Goal: Information Seeking & Learning: Learn about a topic

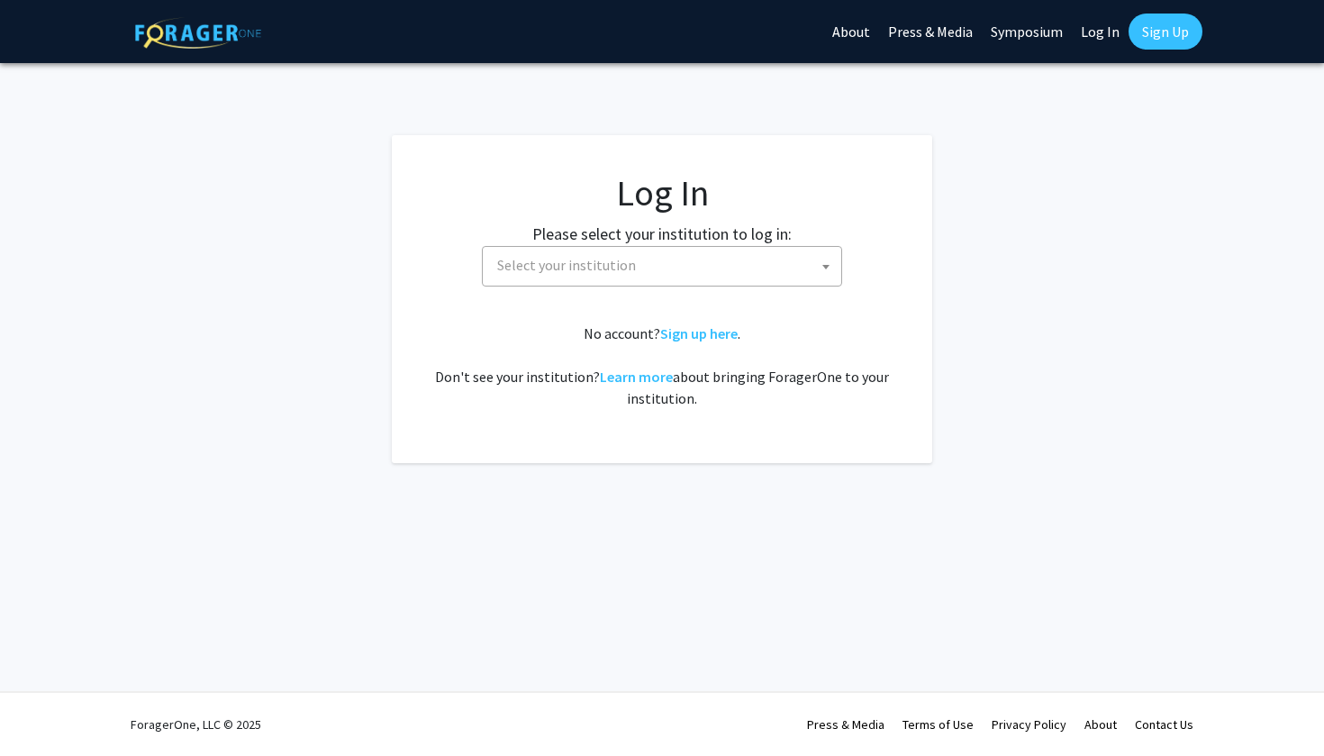
select select
click at [550, 255] on span "Select your institution" at bounding box center [665, 265] width 351 height 37
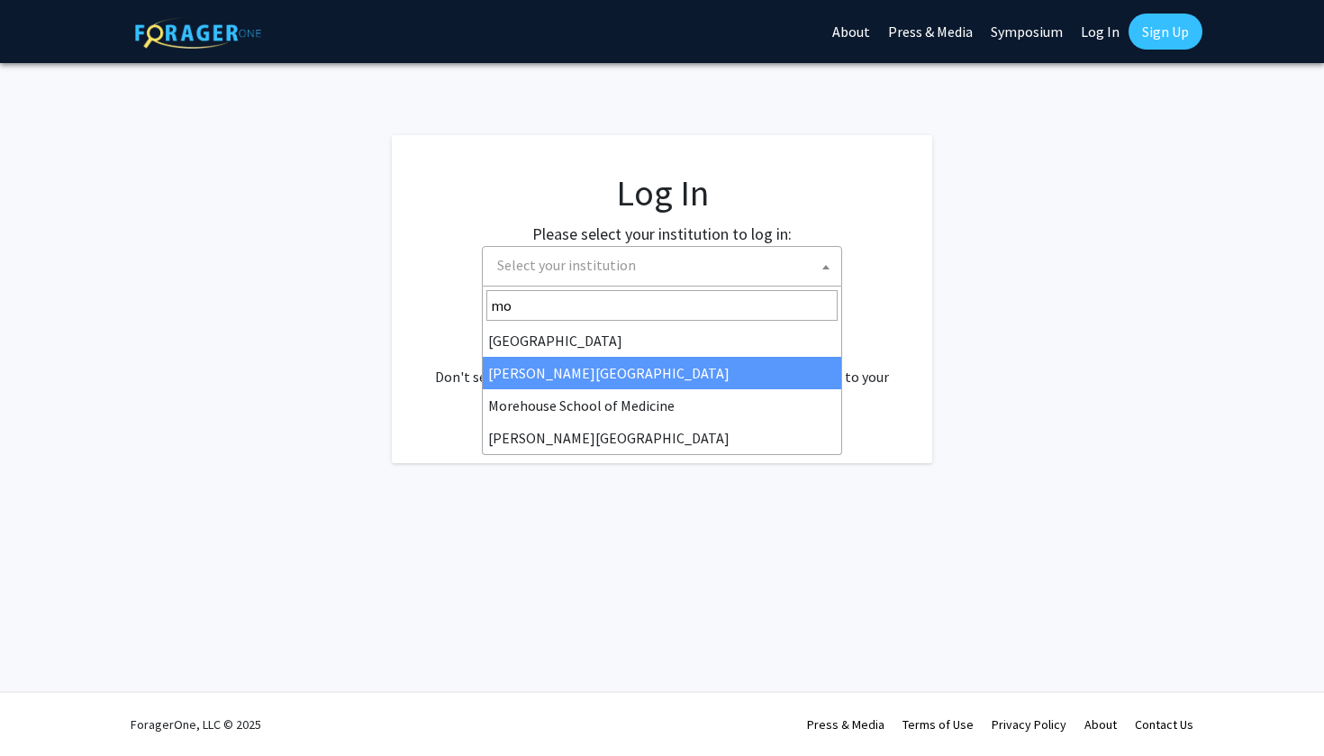
type input "mo"
select select "28"
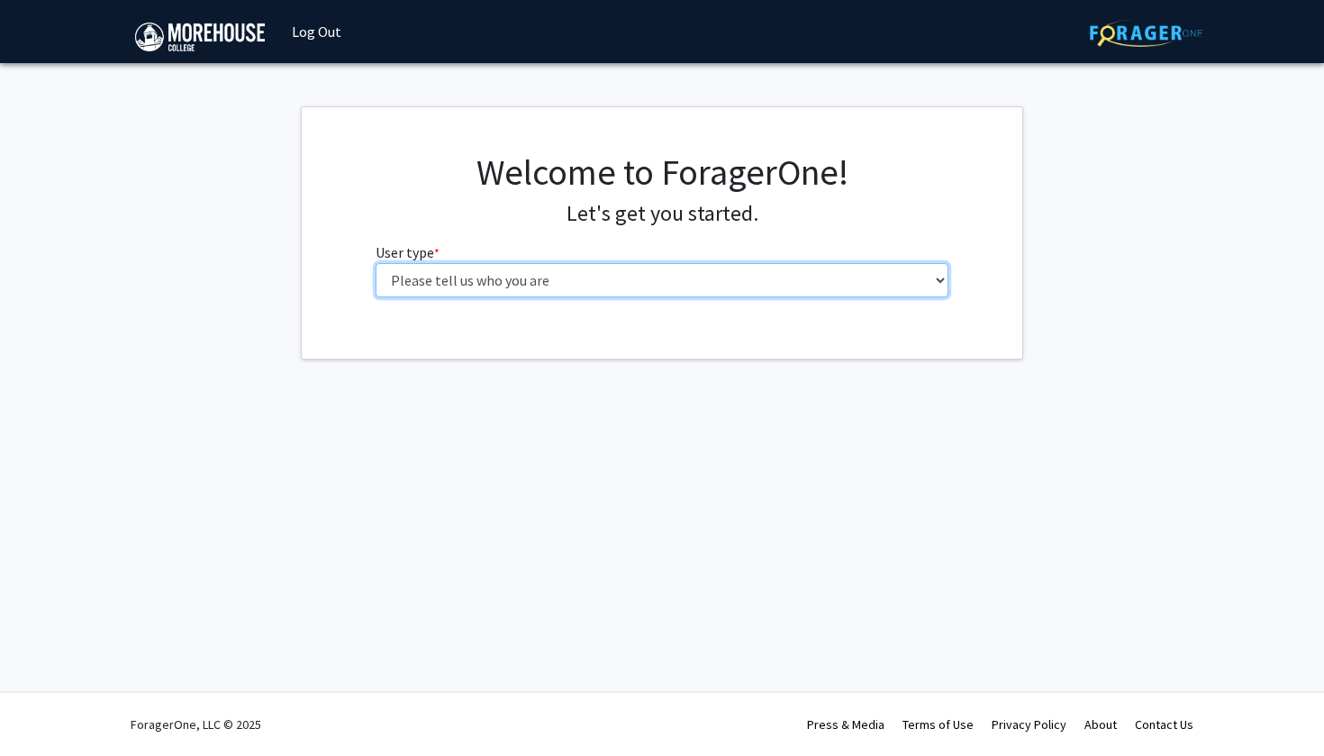
select select "1: undergrad"
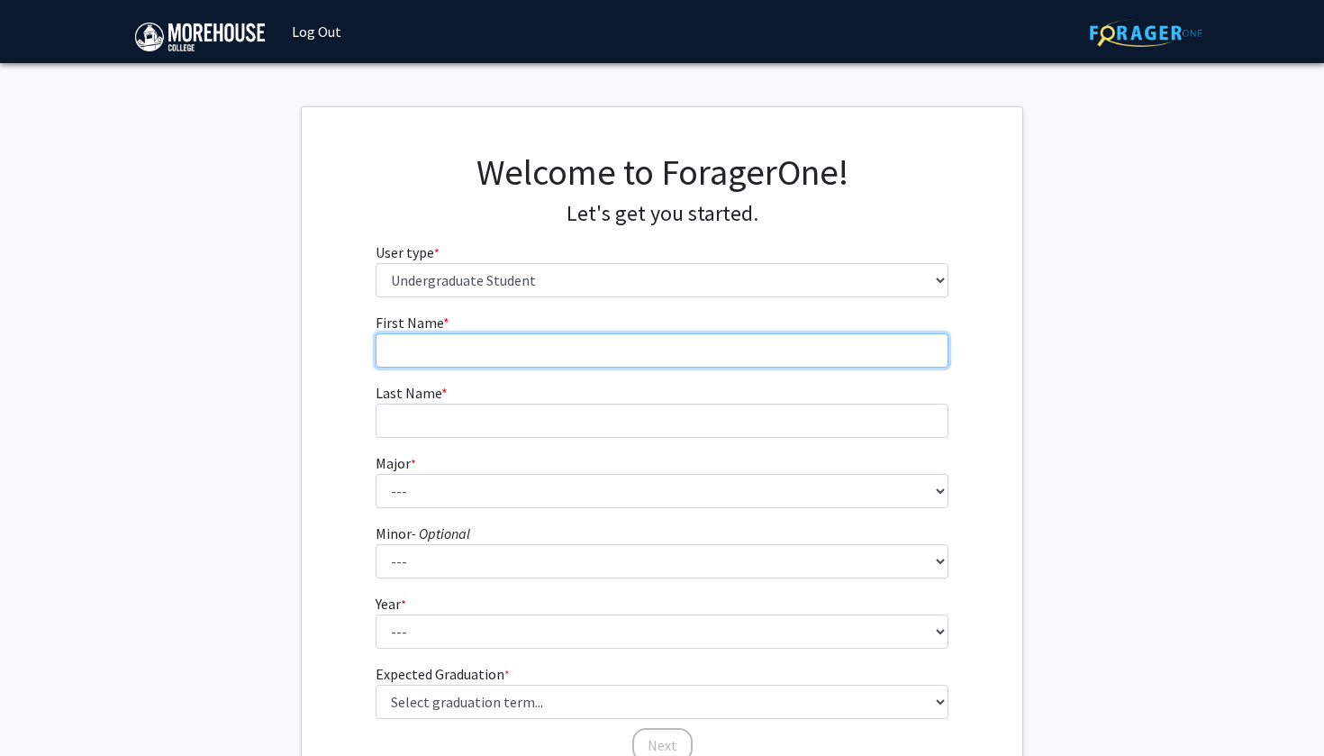
click at [613, 366] on input "First Name * required" at bounding box center [663, 350] width 574 height 34
type input "[PERSON_NAME]"
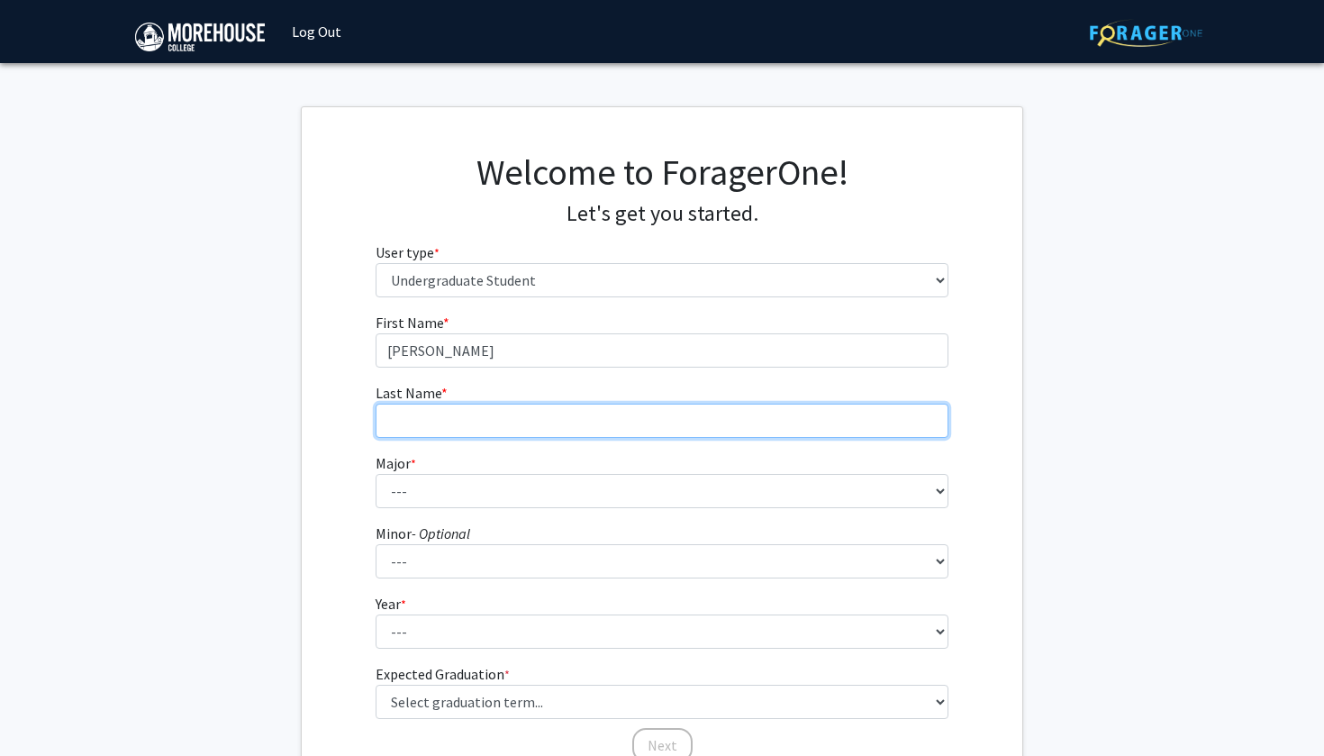
click at [549, 404] on input "Last Name * required" at bounding box center [663, 421] width 574 height 34
type input "[PERSON_NAME]"
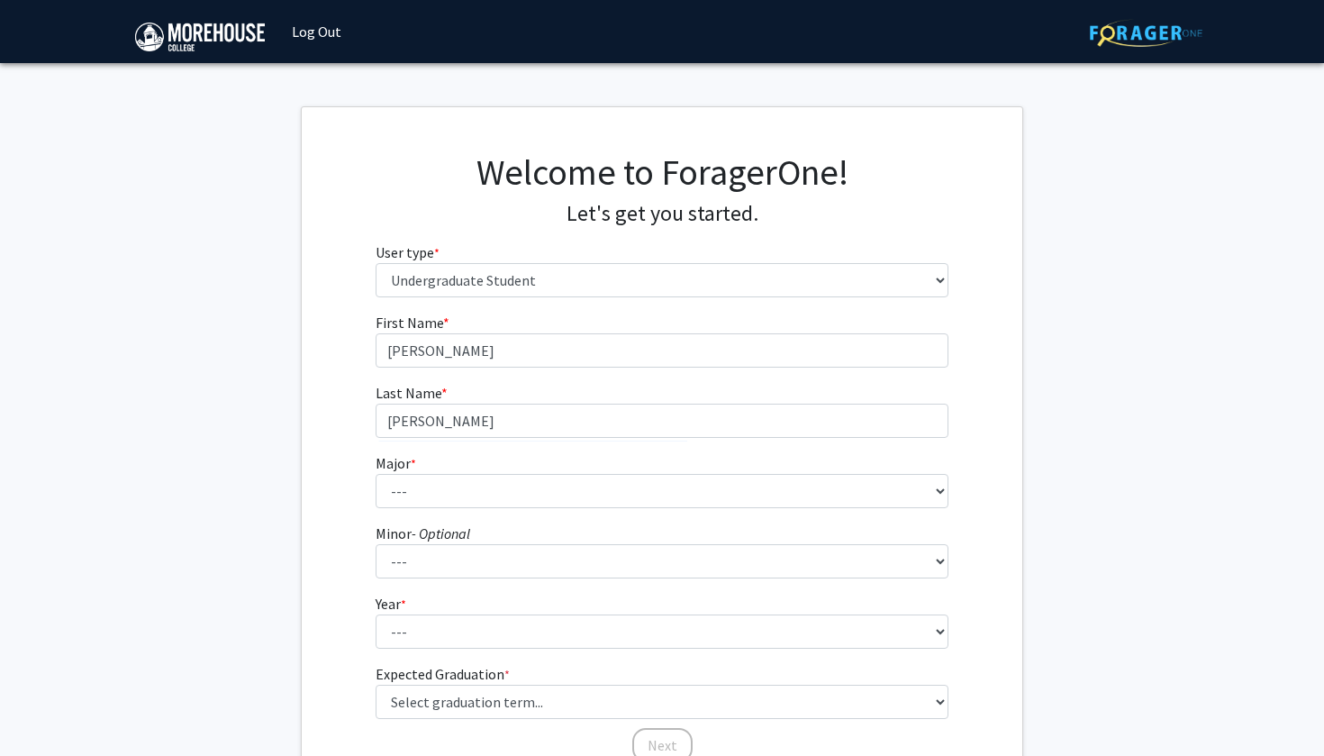
click at [566, 525] on fg-select "Minor - Optional --- Accounting Africana Studies Art Art History Biology Busine…" at bounding box center [663, 551] width 574 height 56
click at [551, 507] on form "First Name * required [PERSON_NAME] Last Name * required [PERSON_NAME] * requir…" at bounding box center [663, 529] width 574 height 434
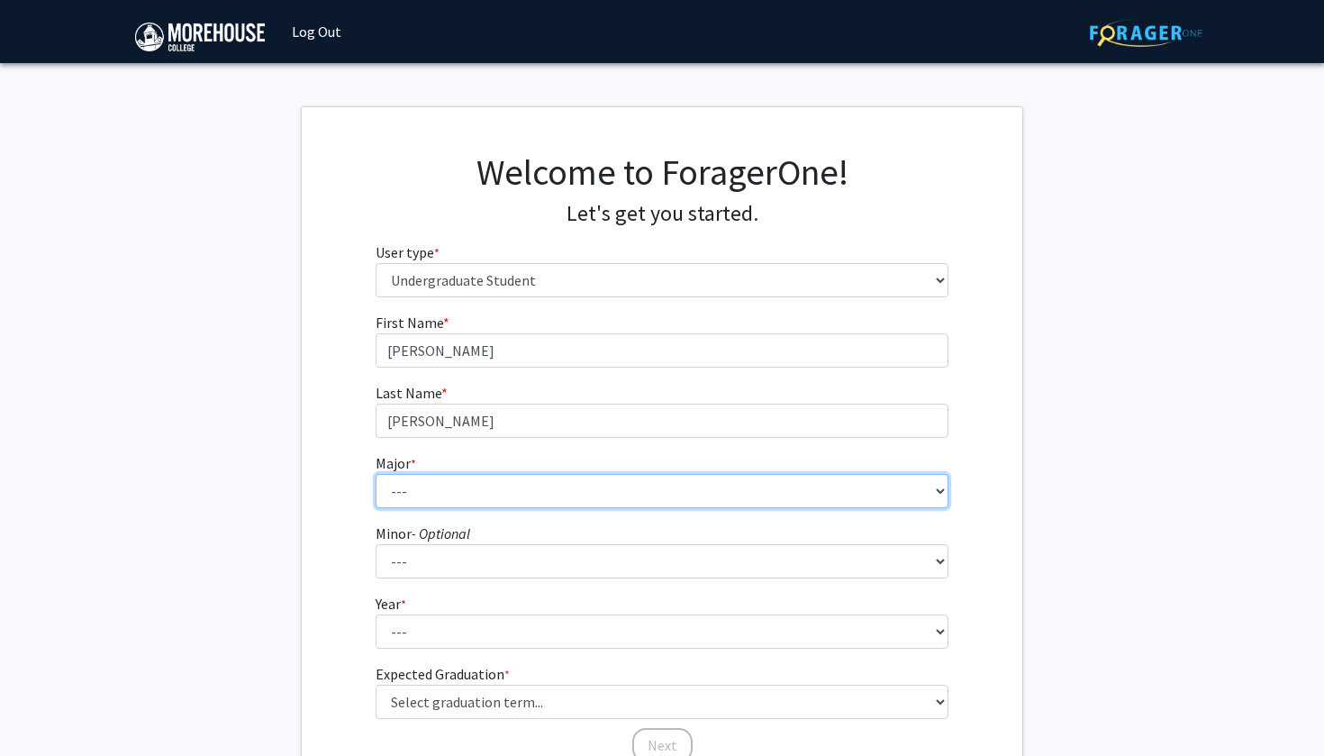
select select "5: 2095"
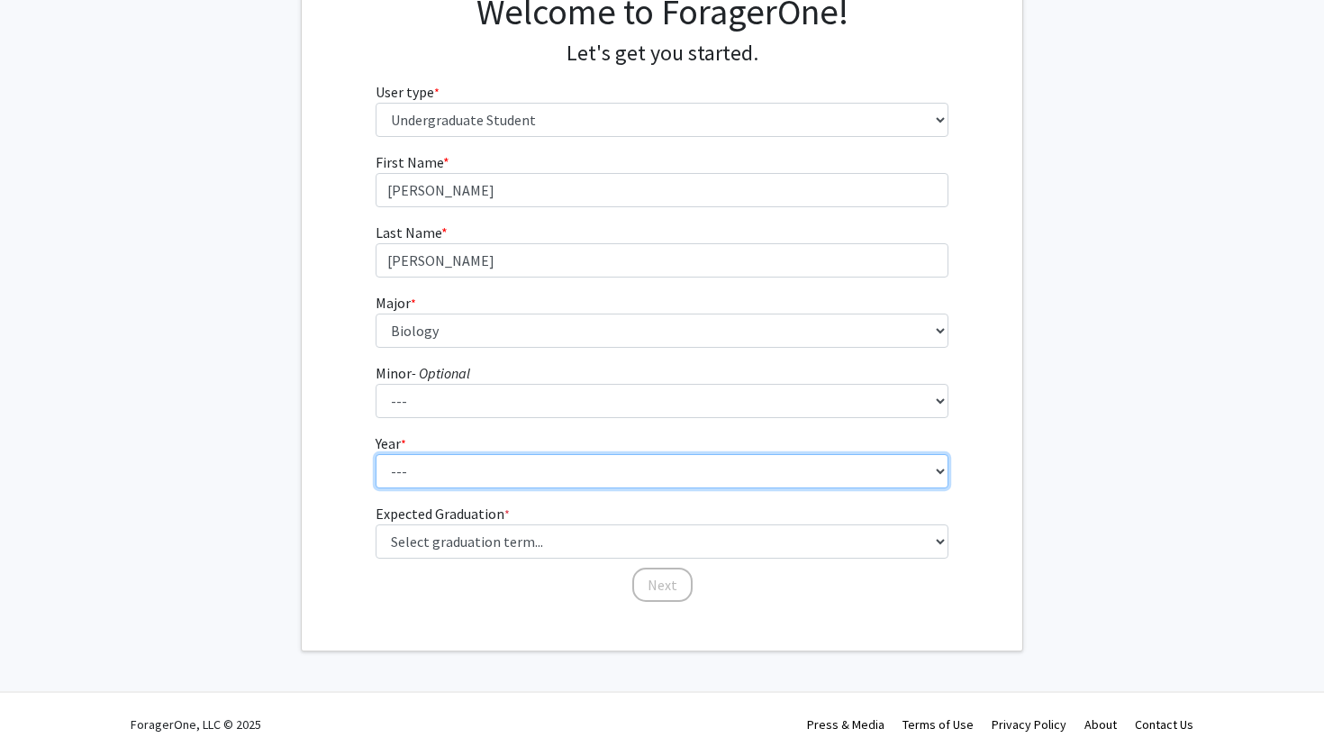
scroll to position [159, 0]
select select "2: sophomore"
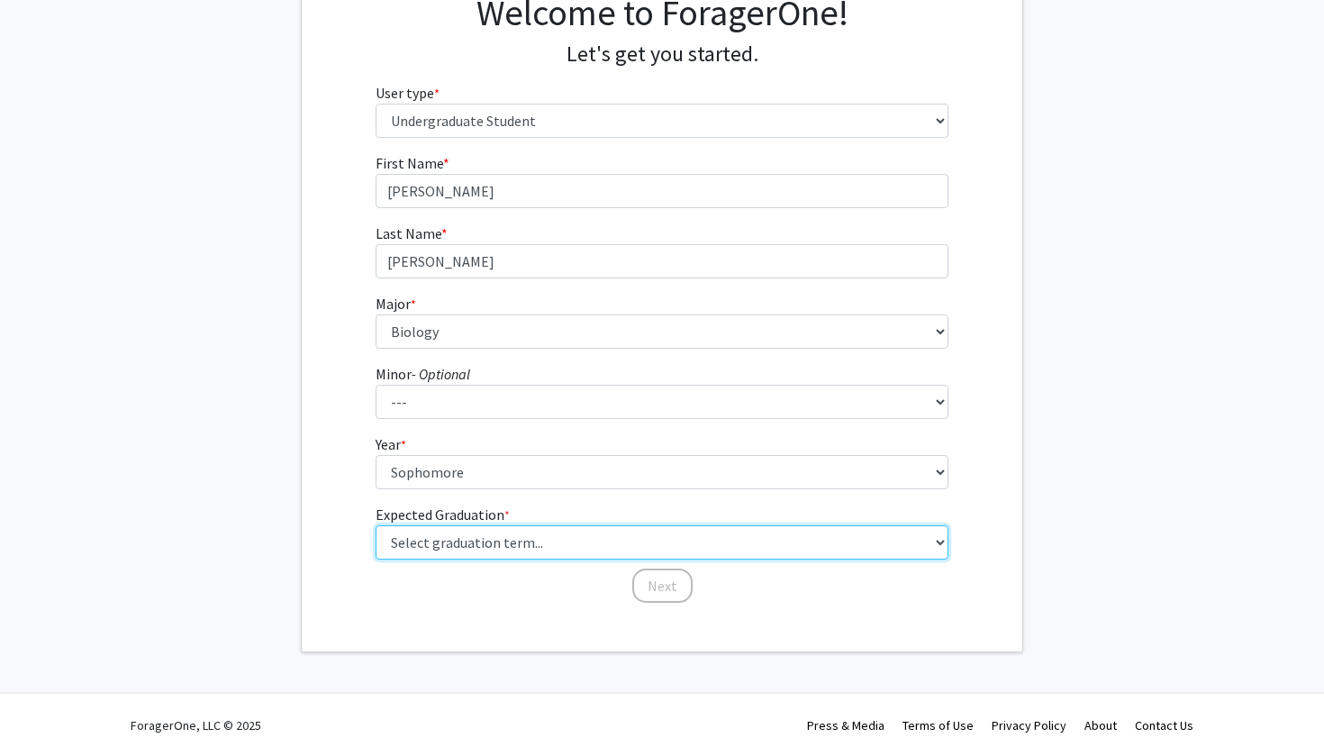
select select "13: spring_2028"
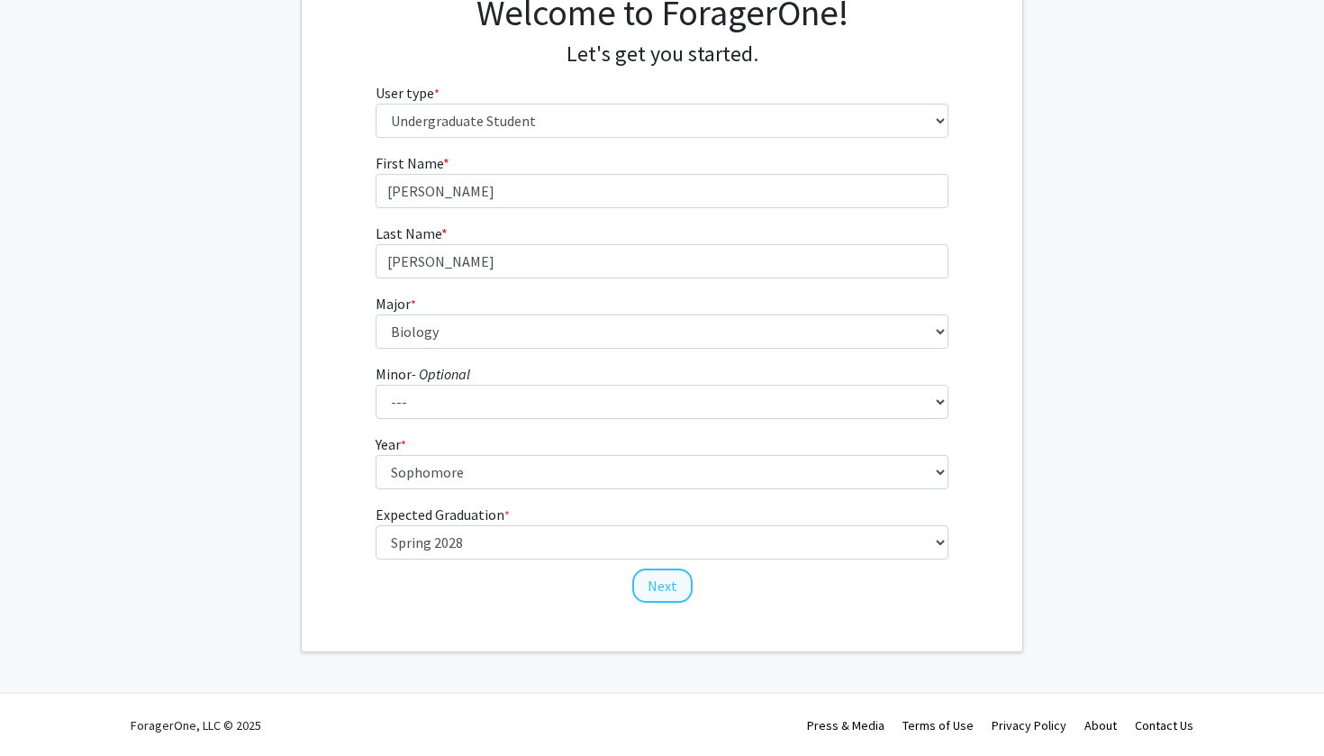
click at [642, 569] on button "Next" at bounding box center [663, 586] width 60 height 34
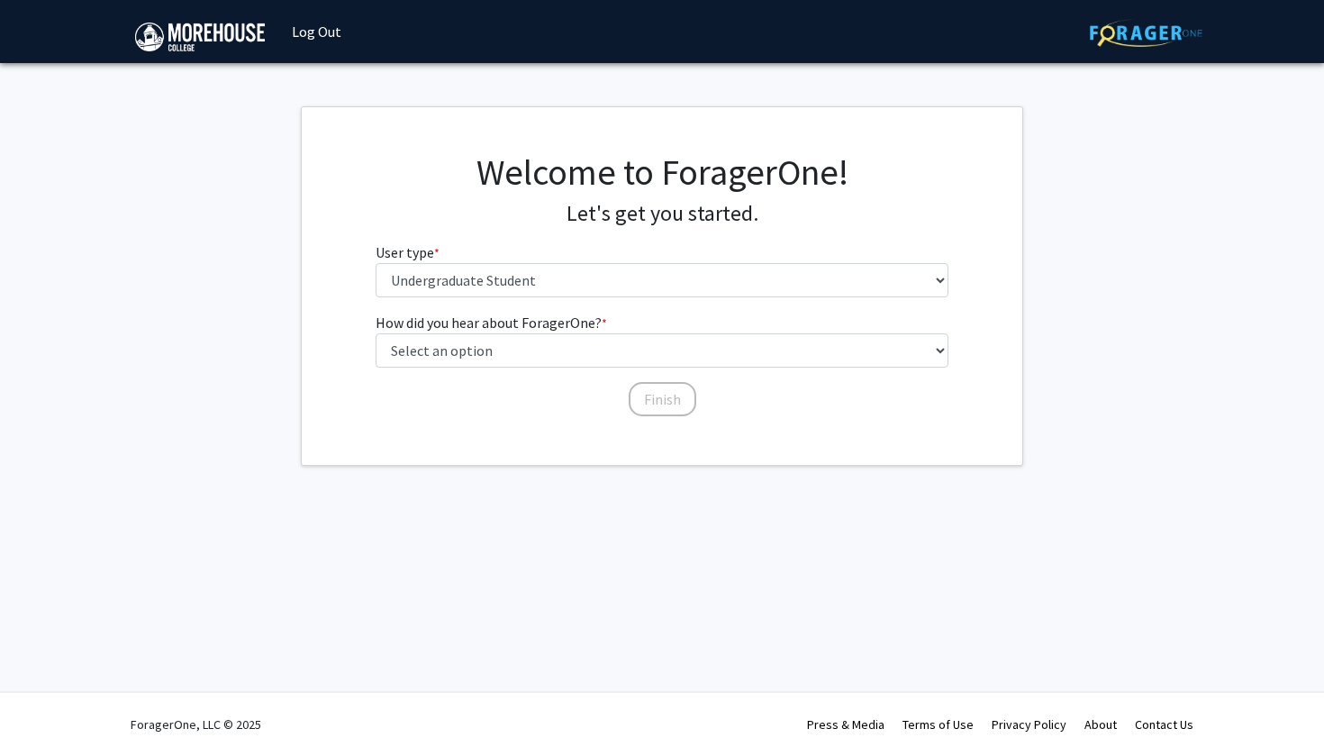
scroll to position [0, 0]
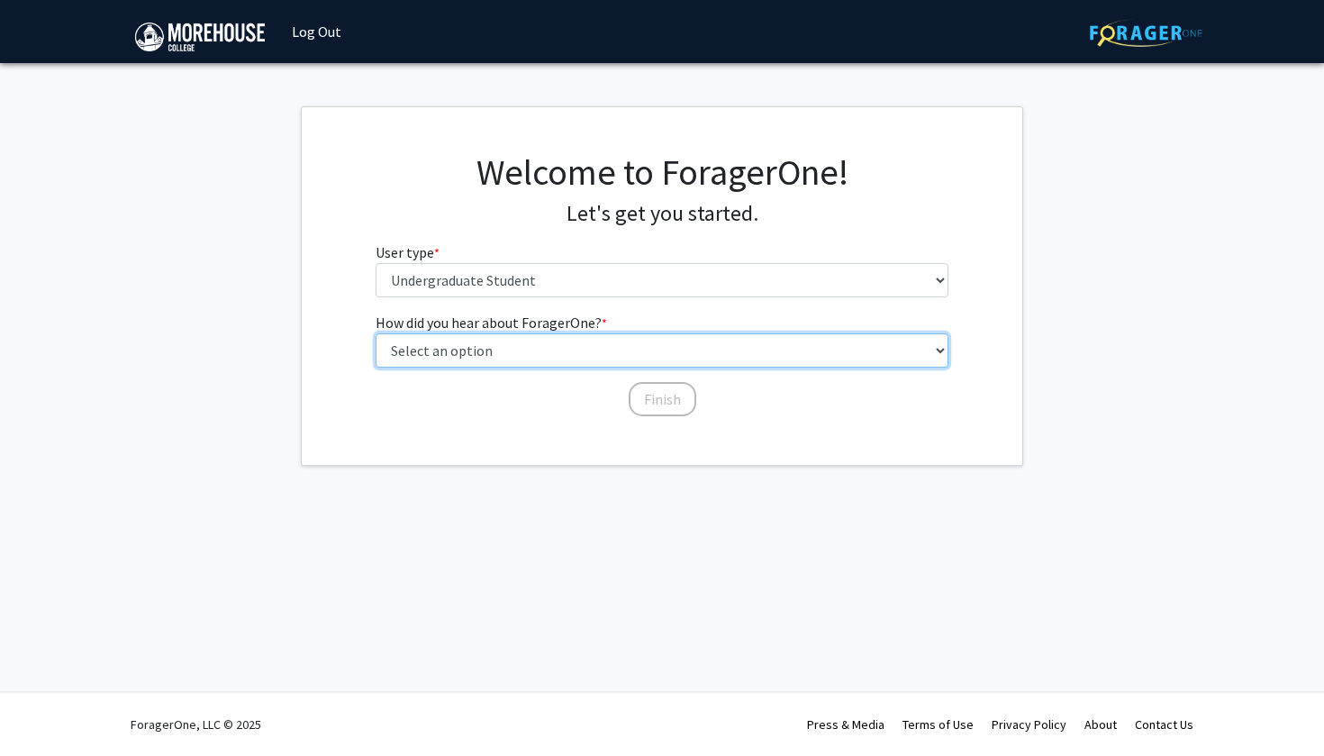
select select "2: faculty_recommendation"
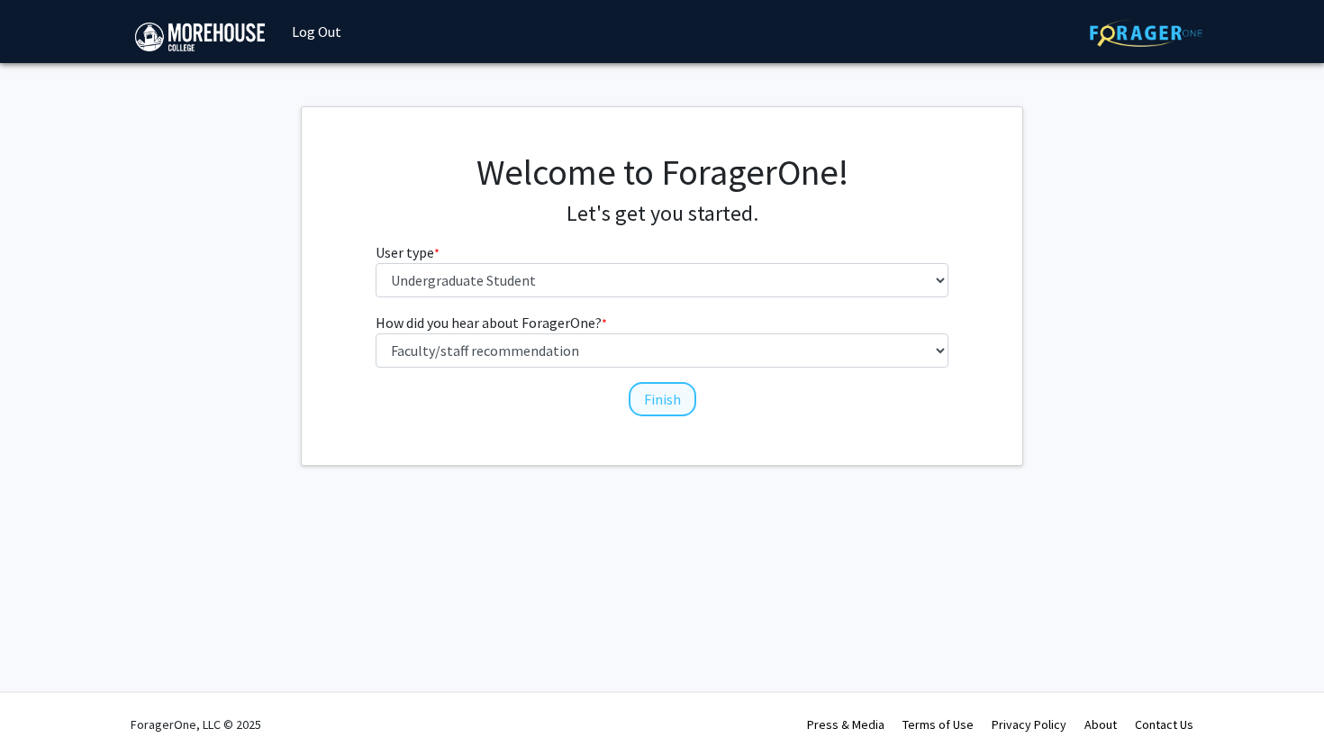
click at [647, 387] on button "Finish" at bounding box center [663, 399] width 68 height 34
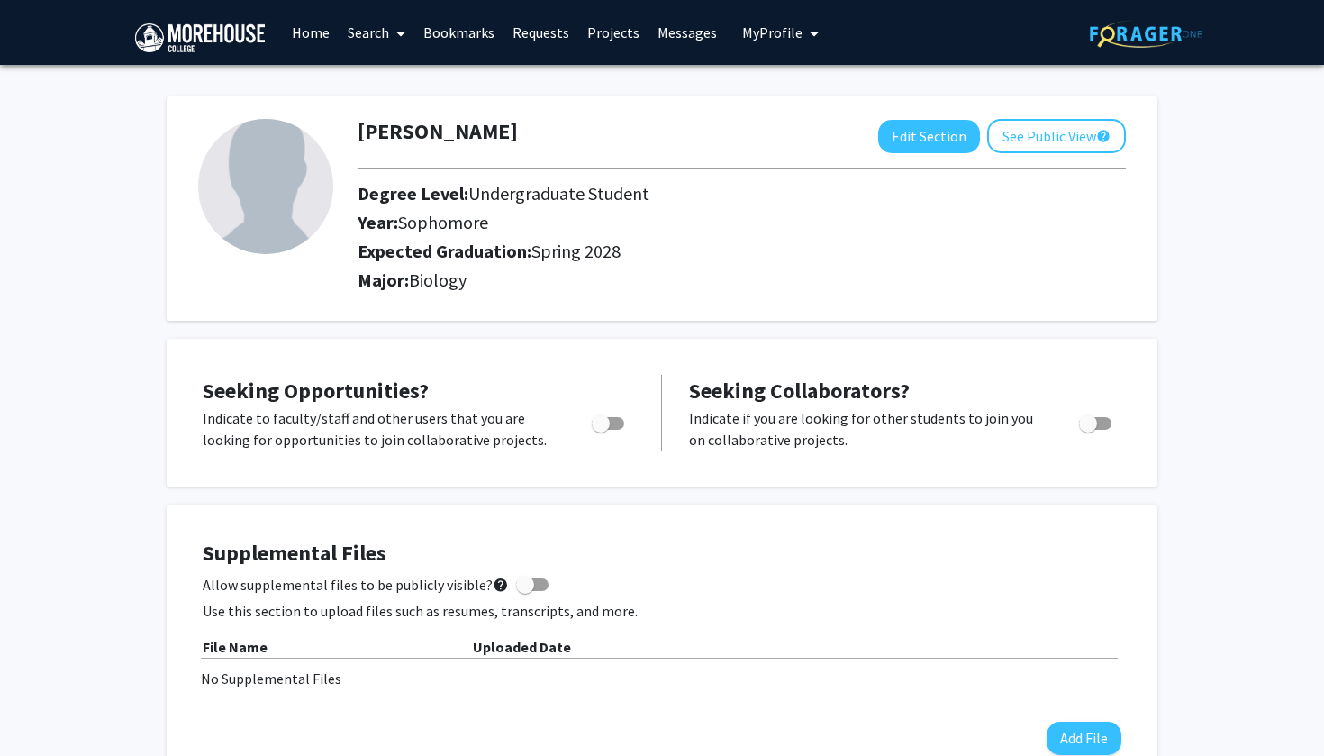
click at [382, 35] on link "Search" at bounding box center [377, 32] width 76 height 63
click at [377, 73] on span "Faculty/Staff" at bounding box center [405, 83] width 132 height 36
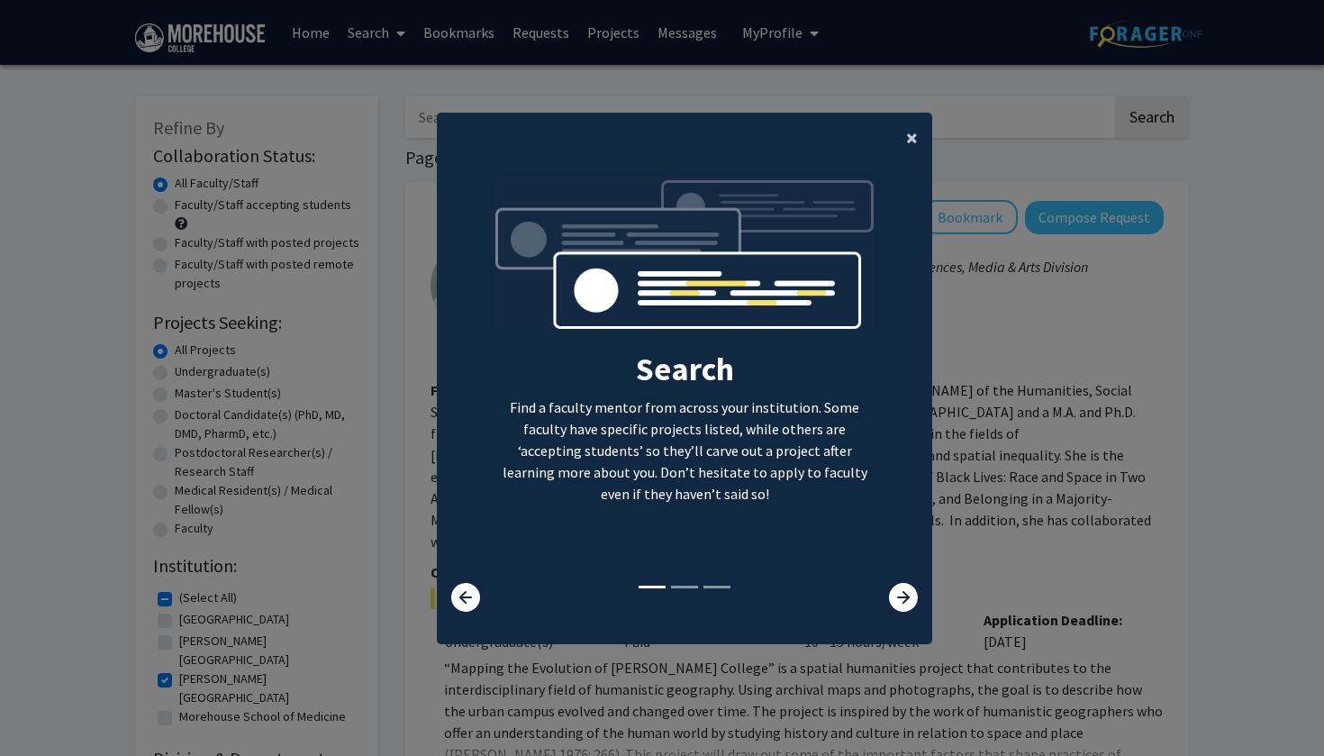
click at [908, 133] on span "×" at bounding box center [912, 137] width 12 height 28
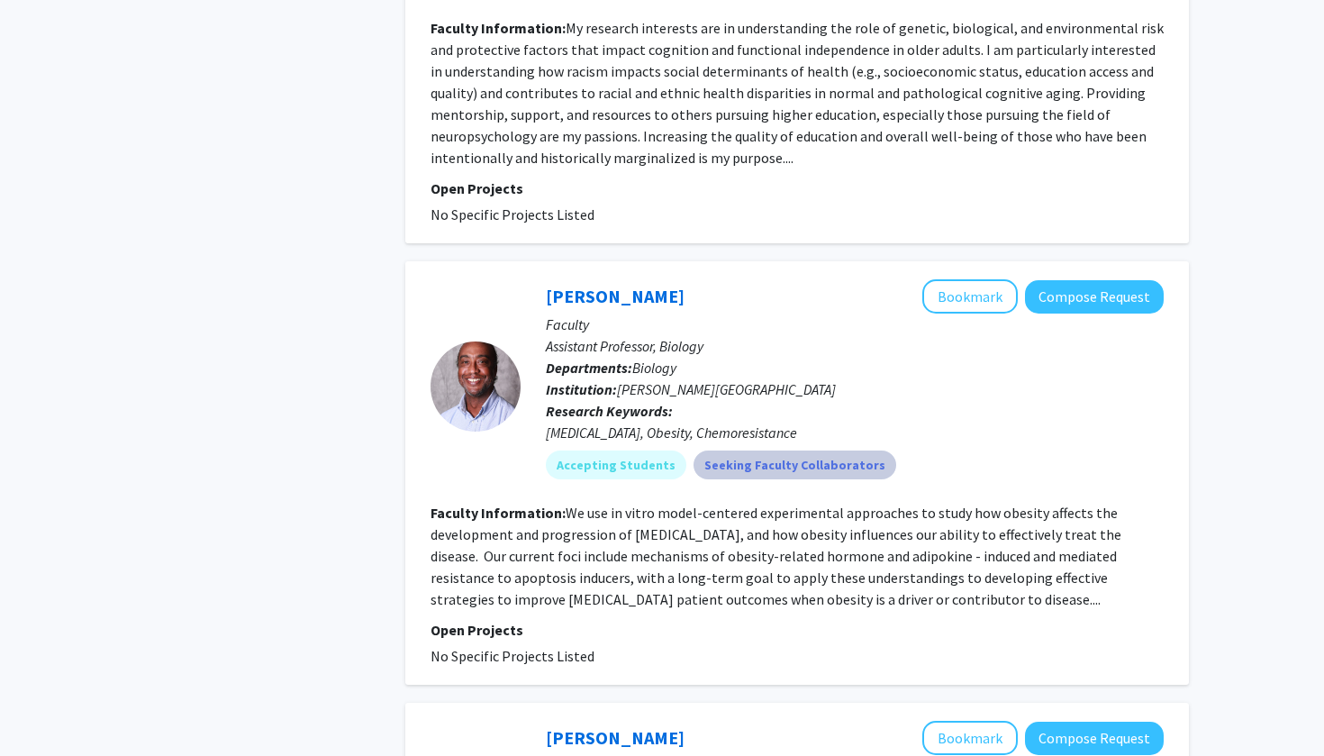
scroll to position [3123, 0]
click at [791, 533] on fg-read-more "We use in vitro model-centered experimental approaches to study how obesity aff…" at bounding box center [776, 555] width 691 height 105
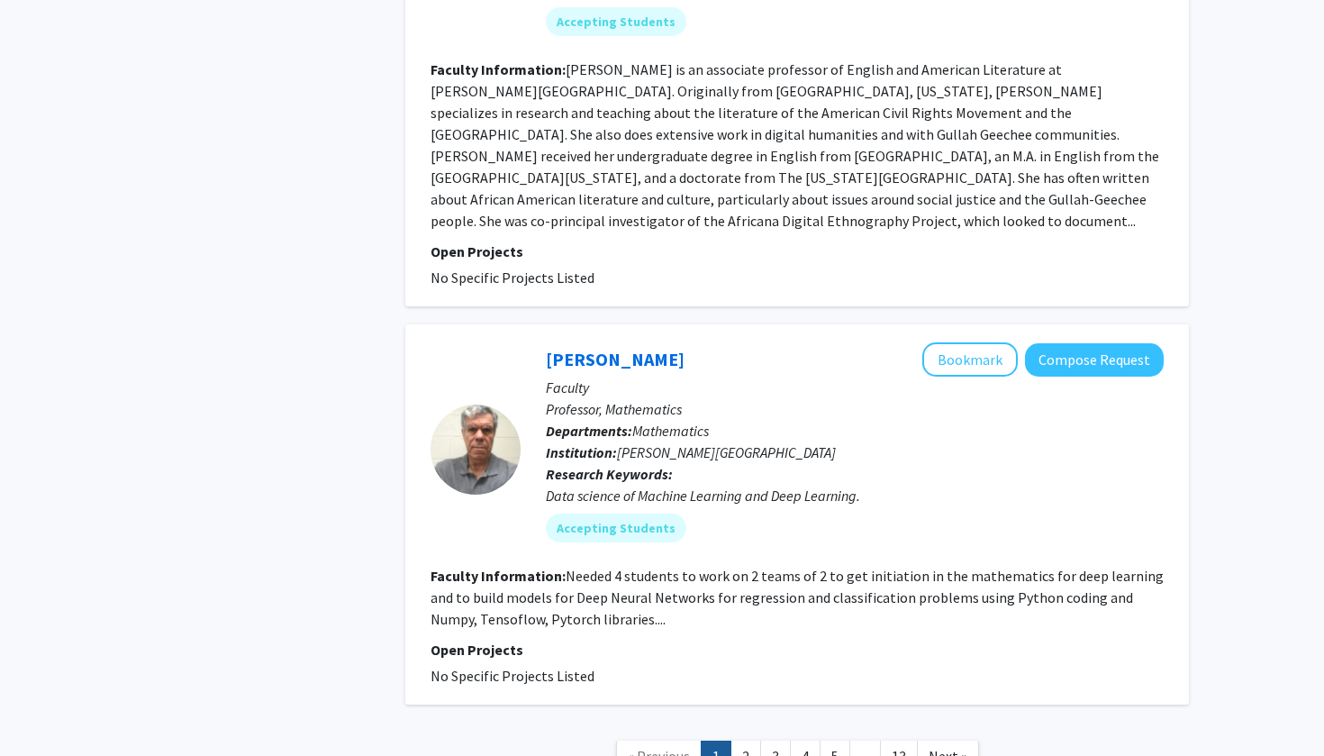
scroll to position [4550, 0]
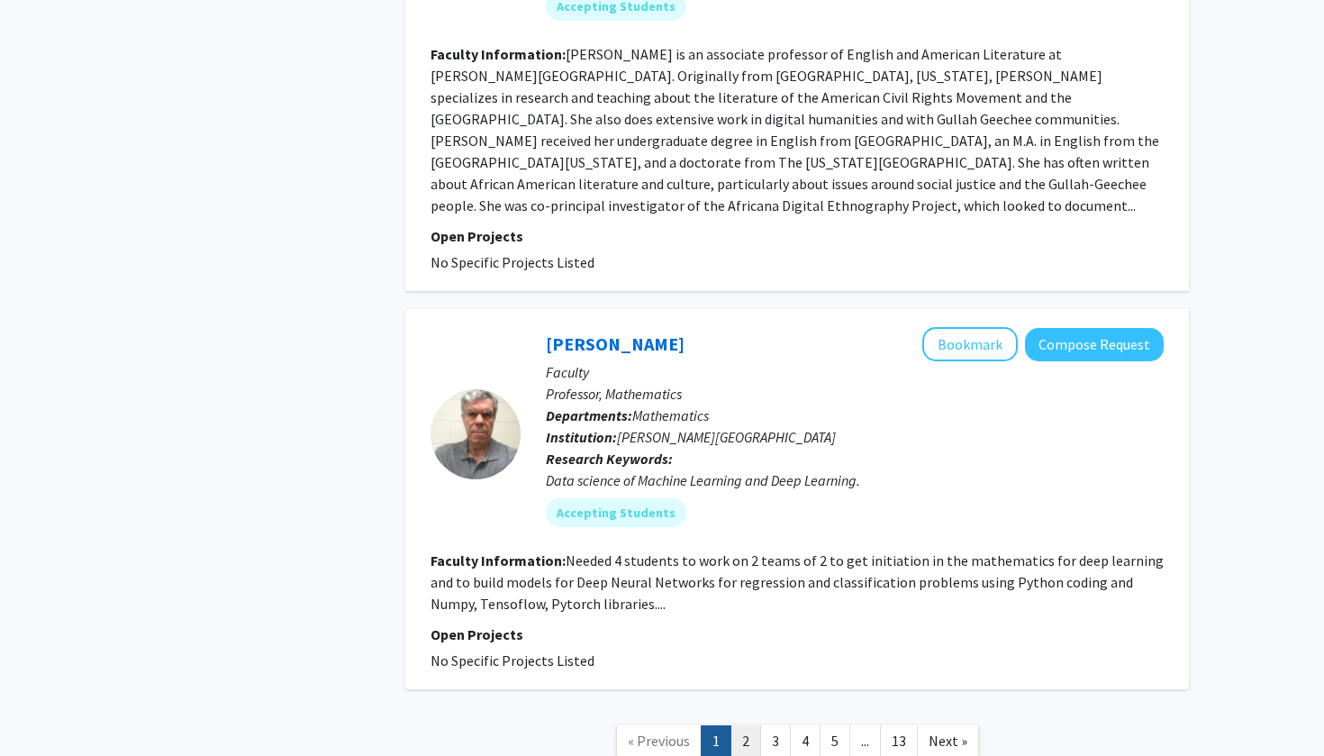
click at [746, 725] on link "2" at bounding box center [746, 741] width 31 height 32
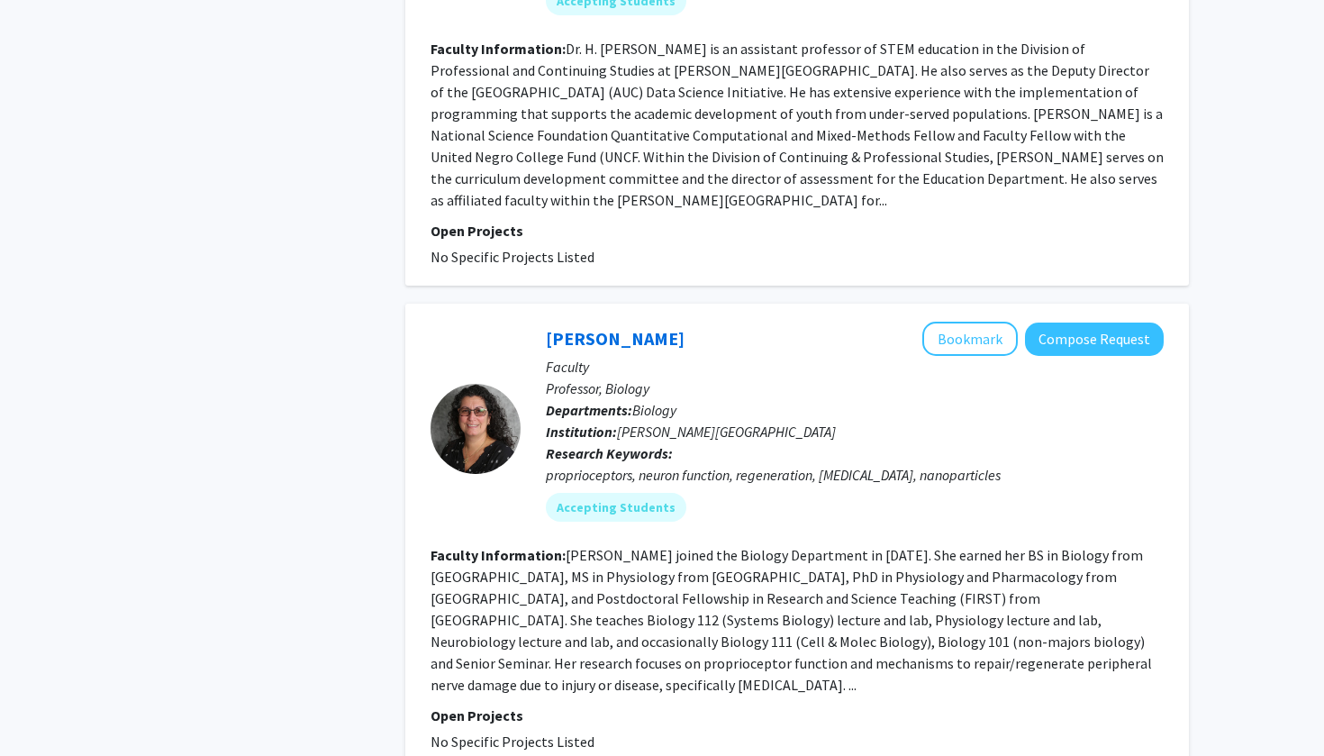
scroll to position [4305, 0]
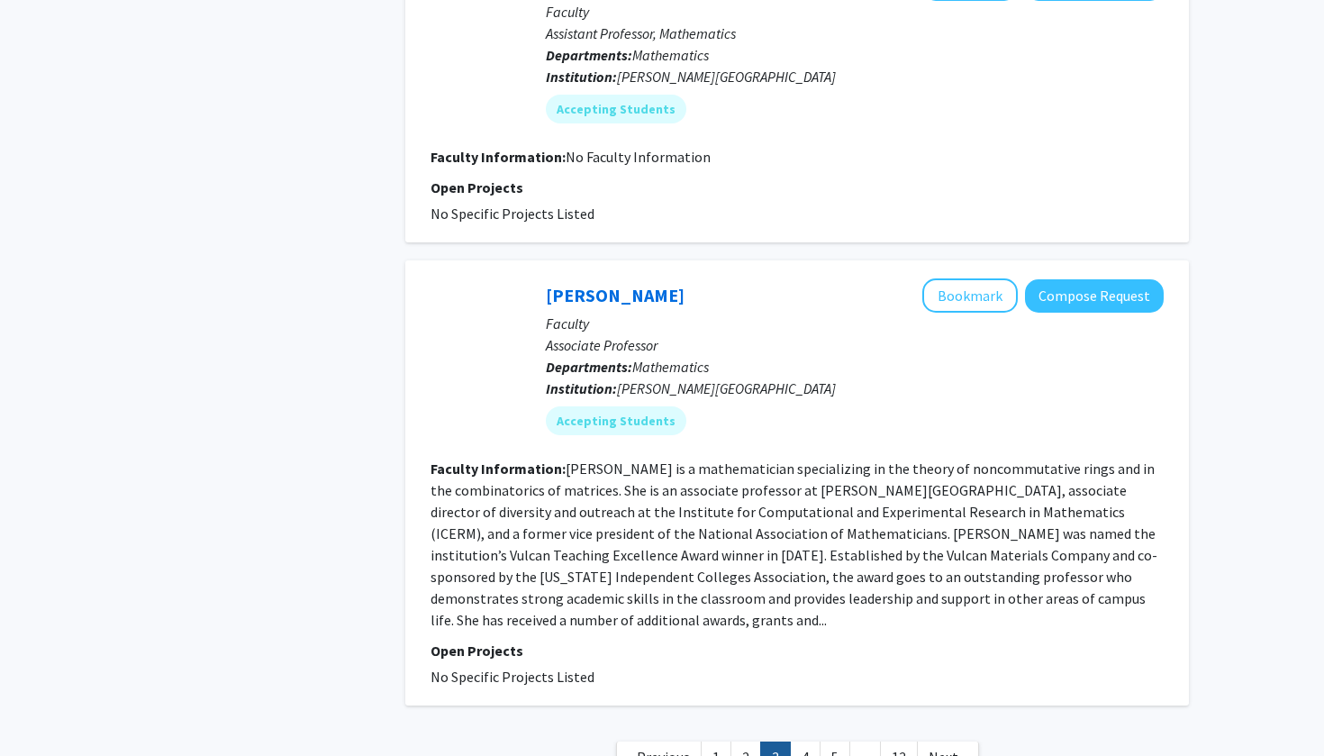
scroll to position [3916, 0]
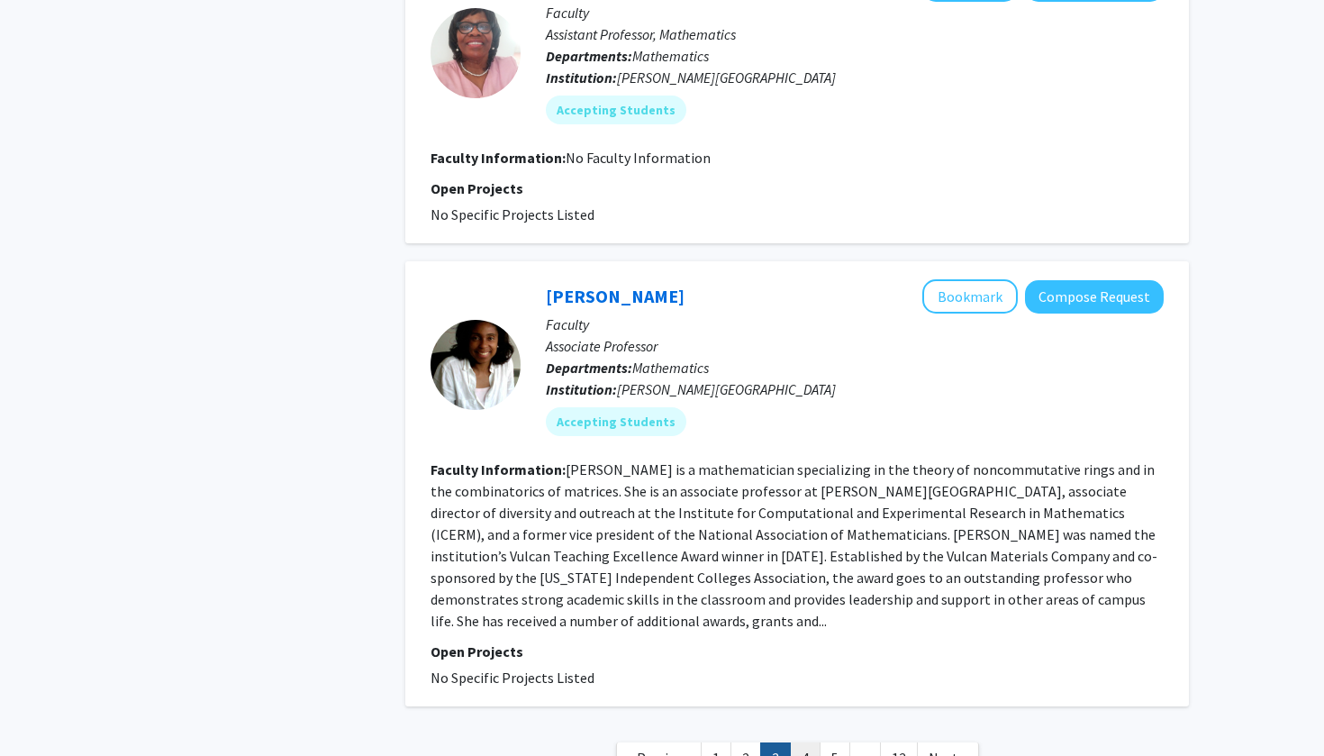
click at [800, 742] on link "4" at bounding box center [805, 758] width 31 height 32
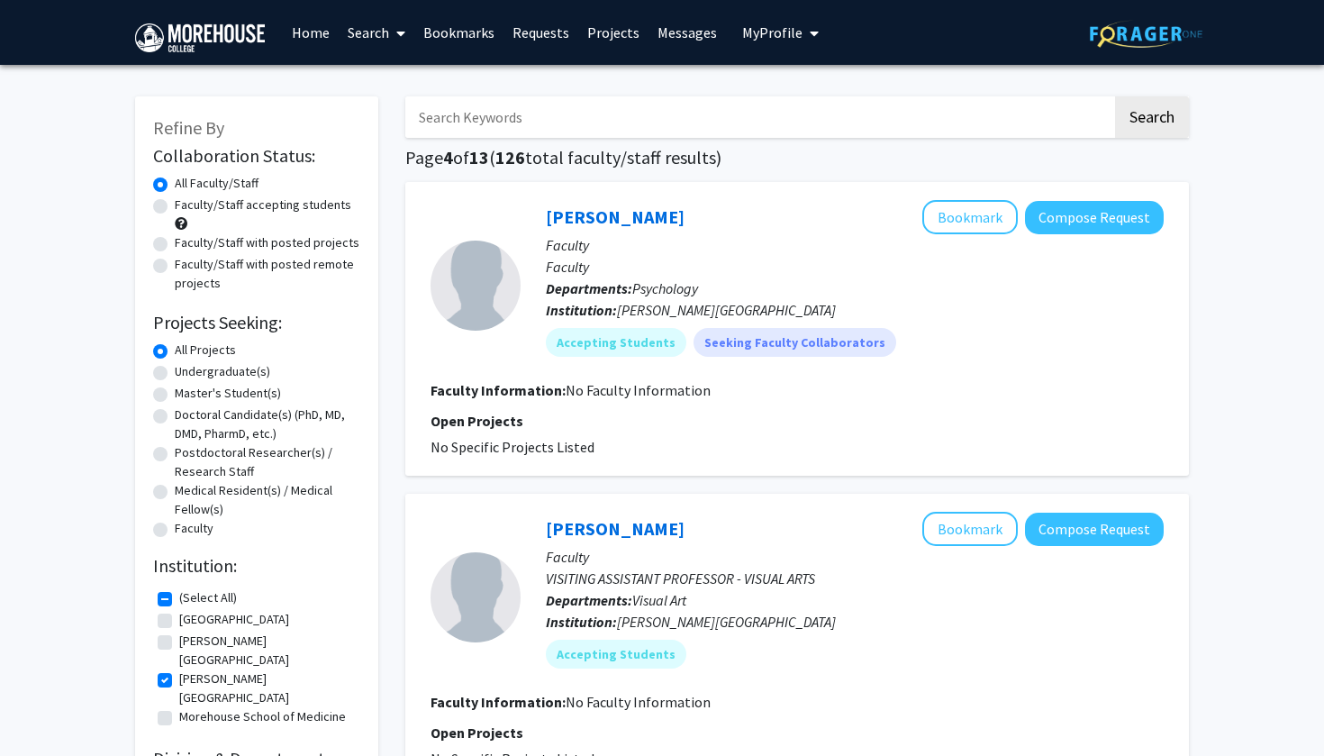
click at [557, 122] on input "Search Keywords" at bounding box center [758, 116] width 707 height 41
type input "coop"
click at [1151, 120] on button "Search" at bounding box center [1152, 116] width 74 height 41
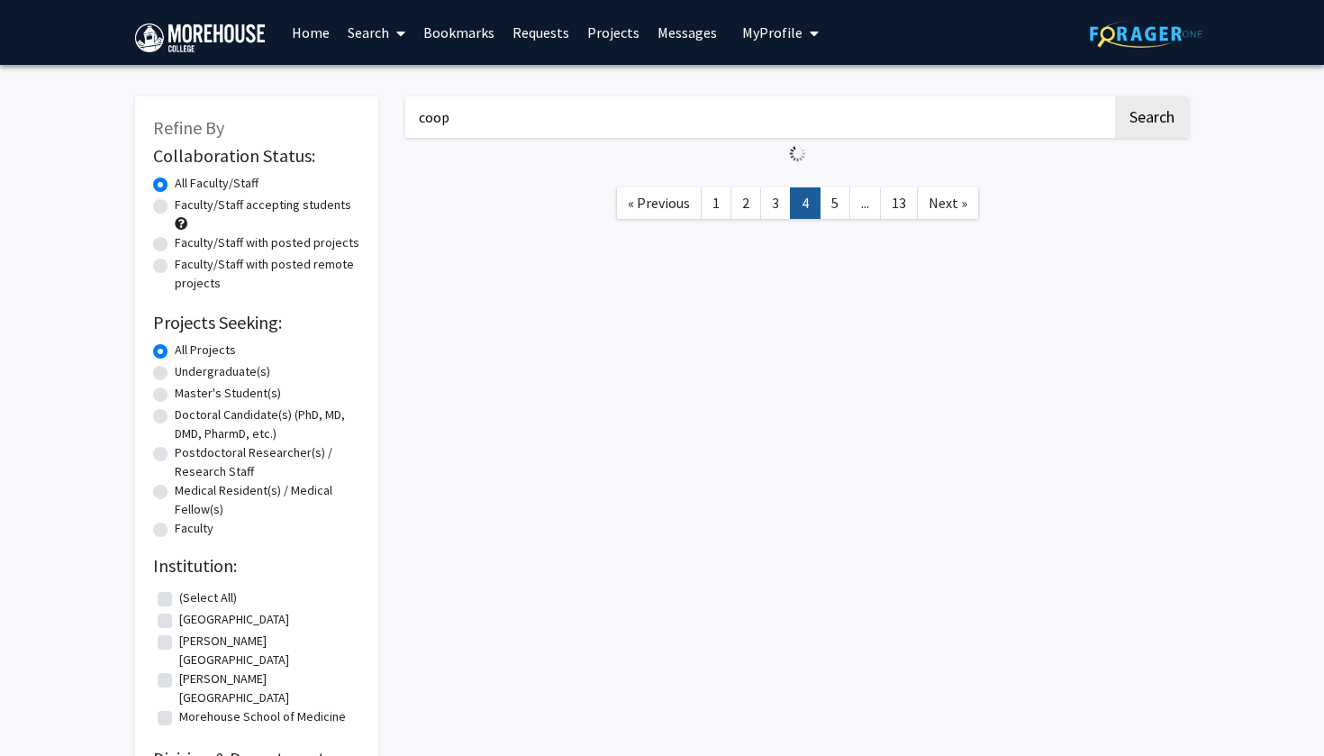
checkbox input "false"
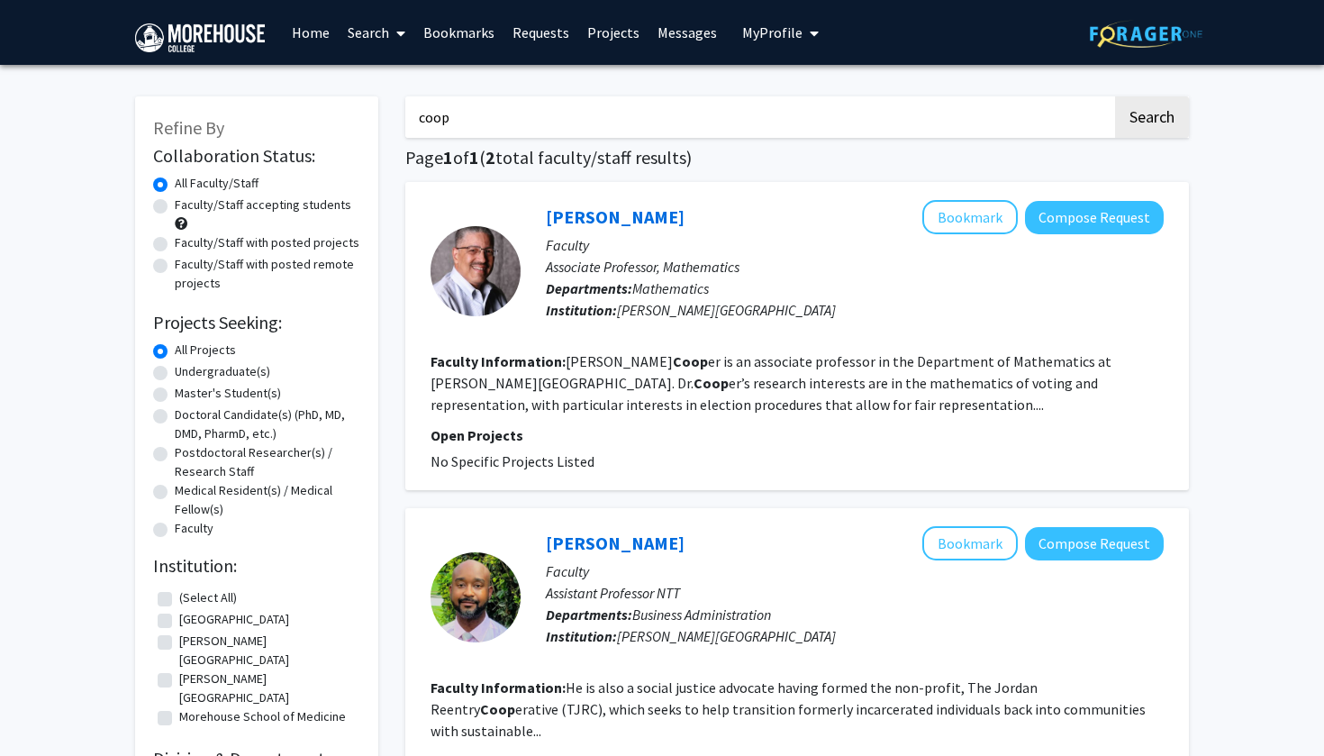
click at [514, 130] on input "coop" at bounding box center [758, 116] width 707 height 41
click at [207, 494] on label "Medical Resident(s) / Medical Fellow(s)" at bounding box center [268, 500] width 186 height 38
click at [187, 493] on input "Medical Resident(s) / Medical Fellow(s)" at bounding box center [181, 487] width 12 height 12
radio input "true"
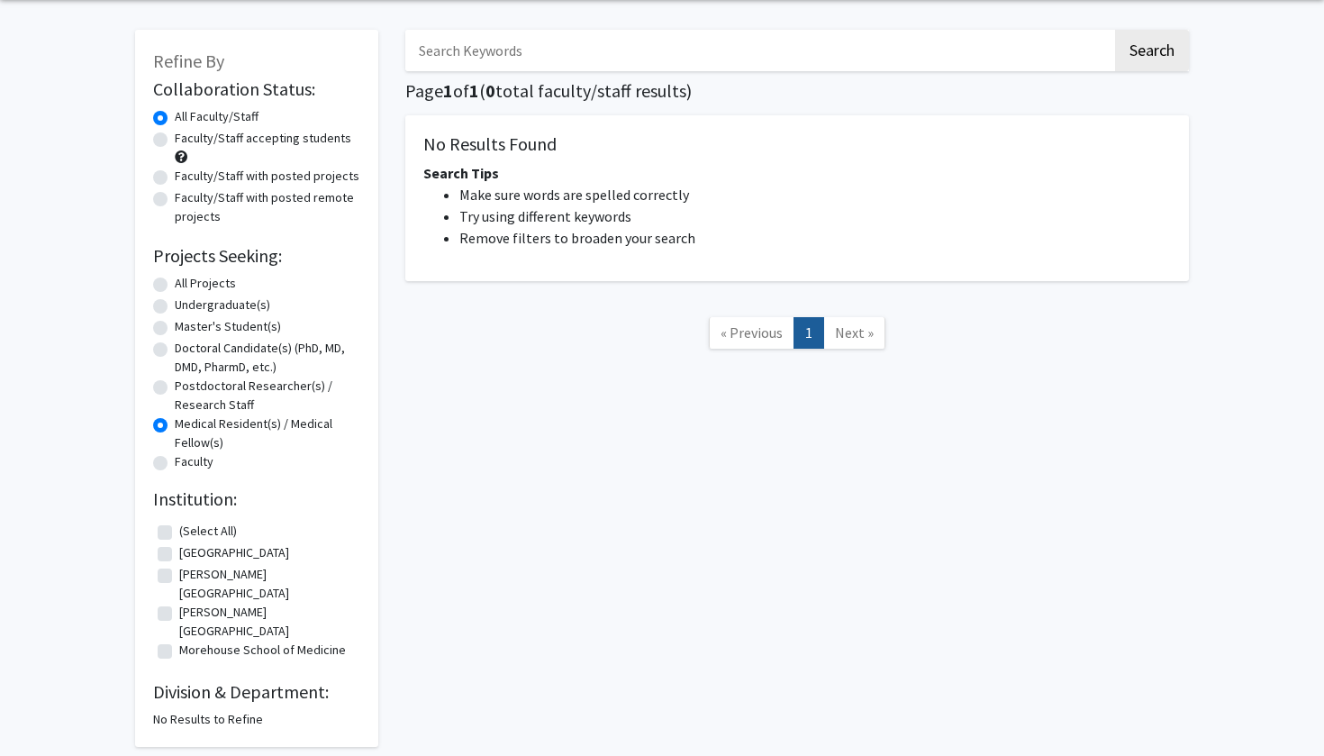
scroll to position [95, 0]
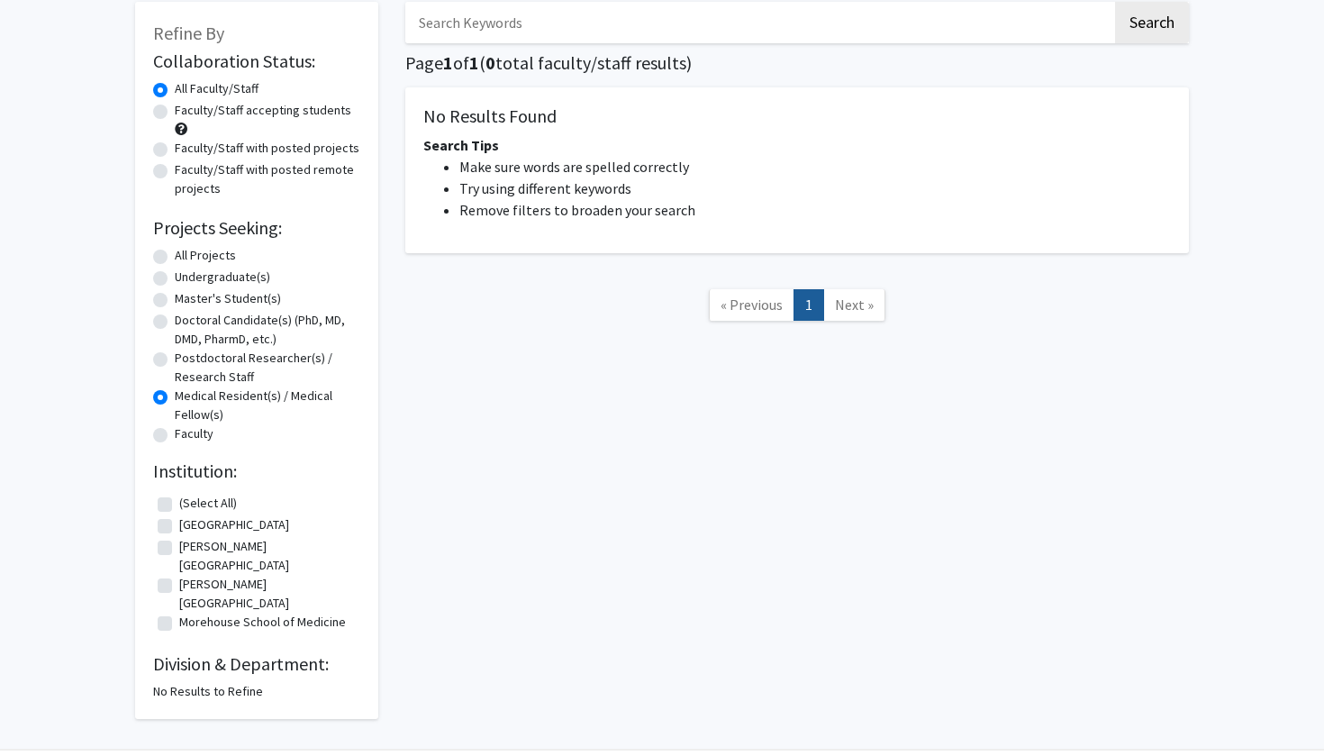
click at [208, 400] on label "Medical Resident(s) / Medical Fellow(s)" at bounding box center [268, 406] width 186 height 38
click at [187, 398] on input "Medical Resident(s) / Medical Fellow(s)" at bounding box center [181, 393] width 12 height 12
click at [168, 283] on div "Undergraduate(s)" at bounding box center [256, 279] width 207 height 22
click at [175, 283] on label "Undergraduate(s)" at bounding box center [223, 277] width 96 height 19
click at [175, 279] on input "Undergraduate(s)" at bounding box center [181, 274] width 12 height 12
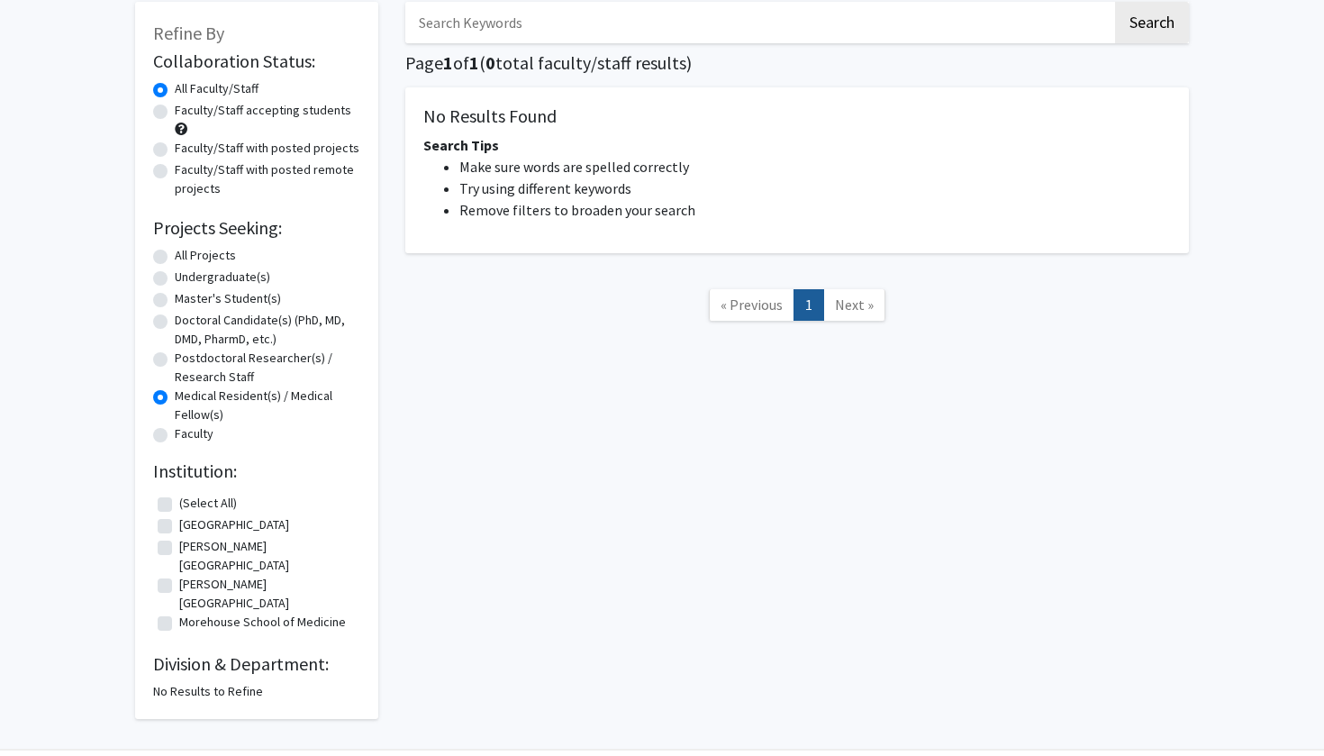
radio input "true"
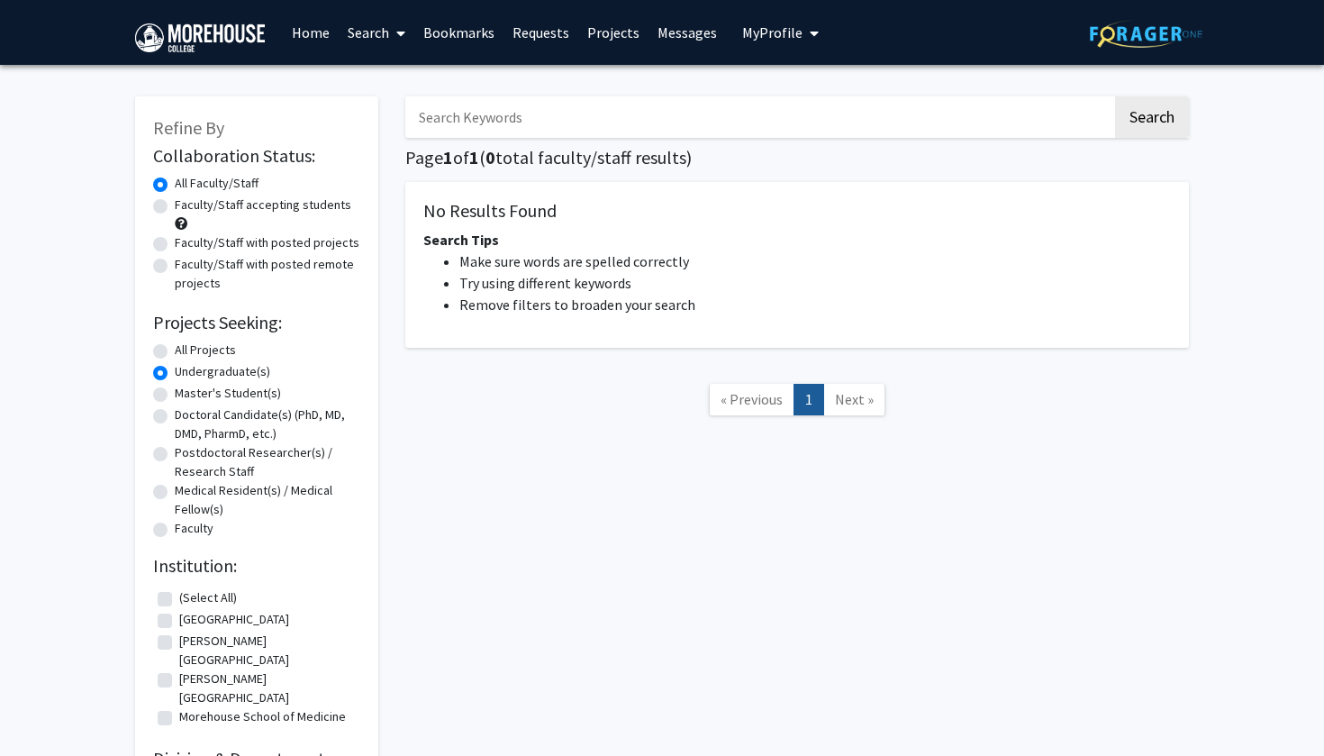
click at [192, 347] on label "All Projects" at bounding box center [205, 350] width 61 height 19
click at [187, 347] on input "All Projects" at bounding box center [181, 347] width 12 height 12
radio input "true"
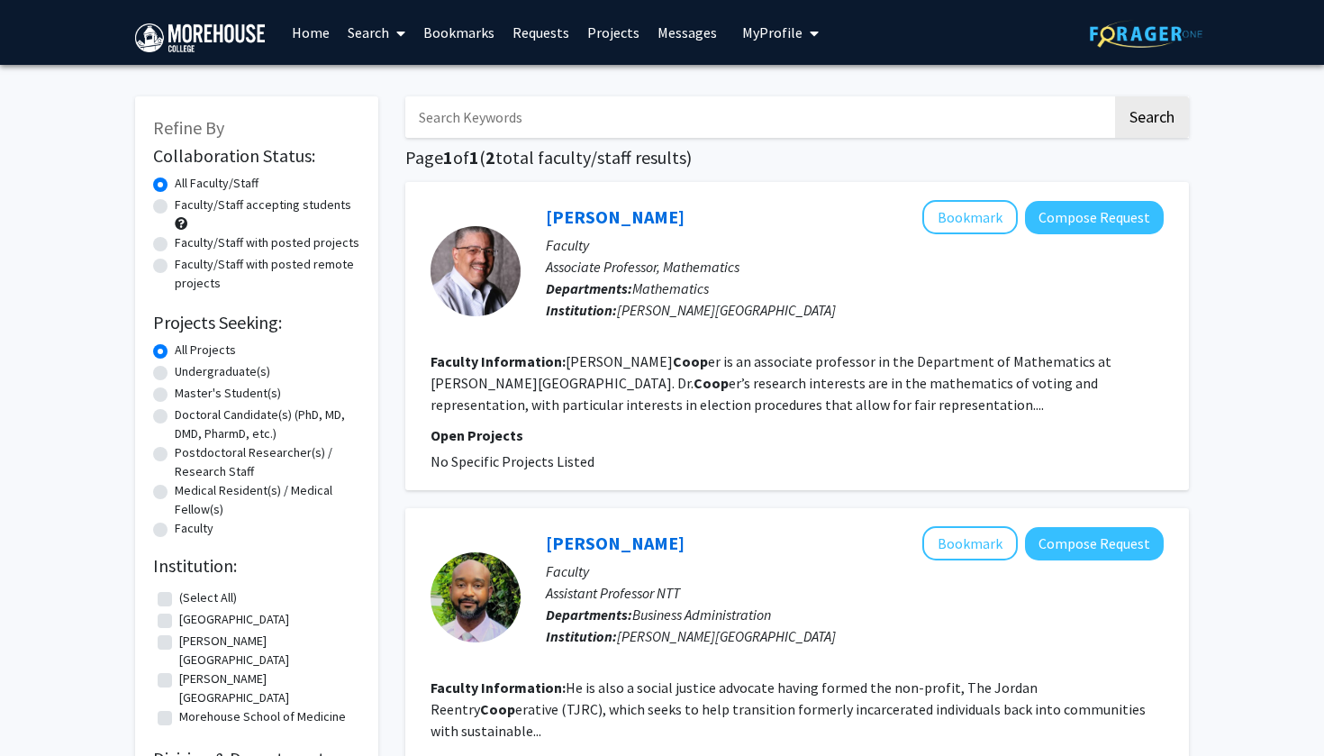
click at [733, 124] on input "Search Keywords" at bounding box center [758, 116] width 707 height 41
click at [1151, 120] on button "Search" at bounding box center [1152, 116] width 74 height 41
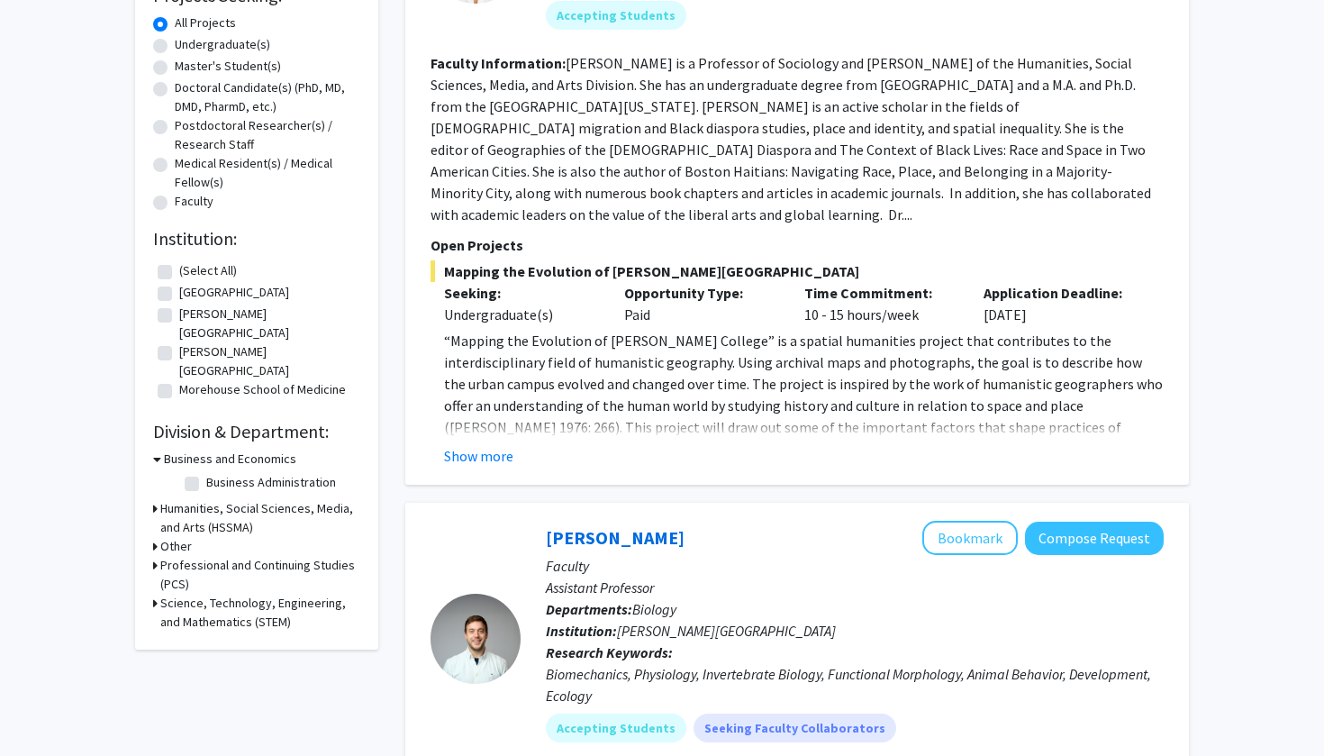
scroll to position [332, 0]
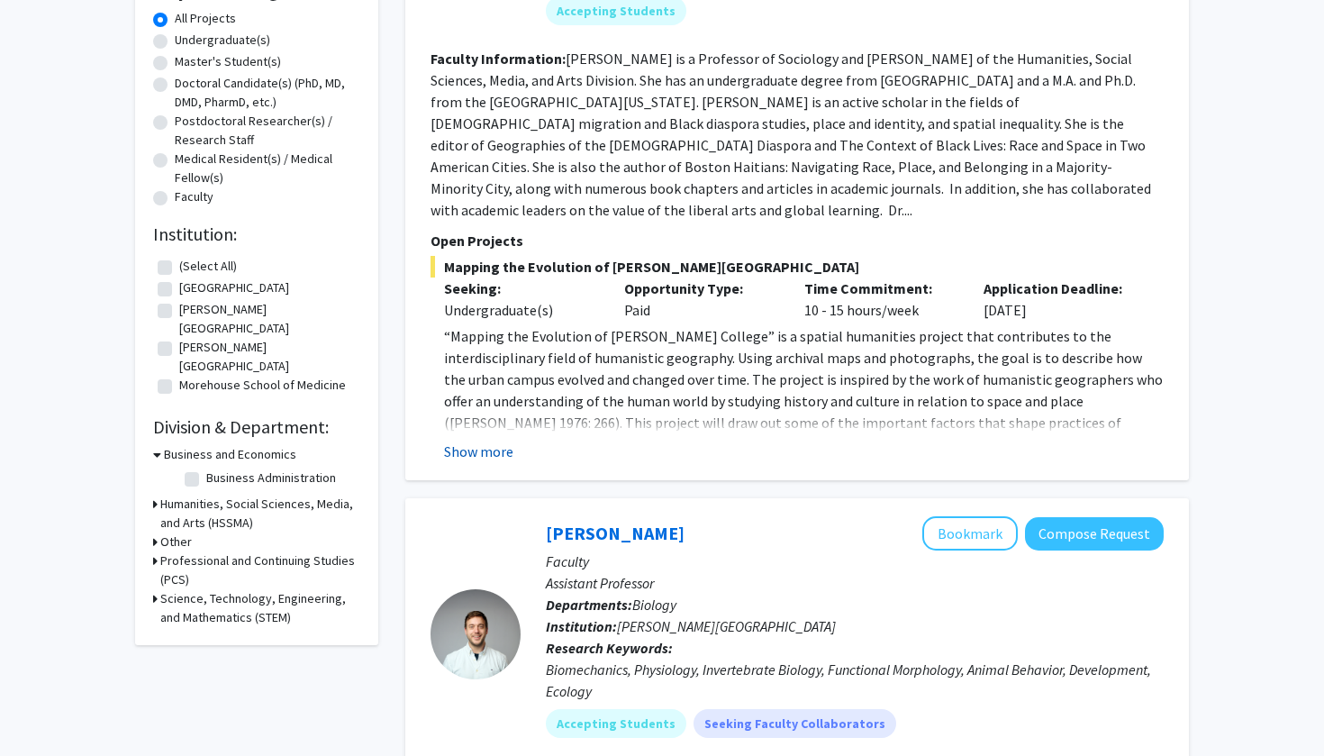
click at [486, 441] on button "Show more" at bounding box center [478, 452] width 69 height 22
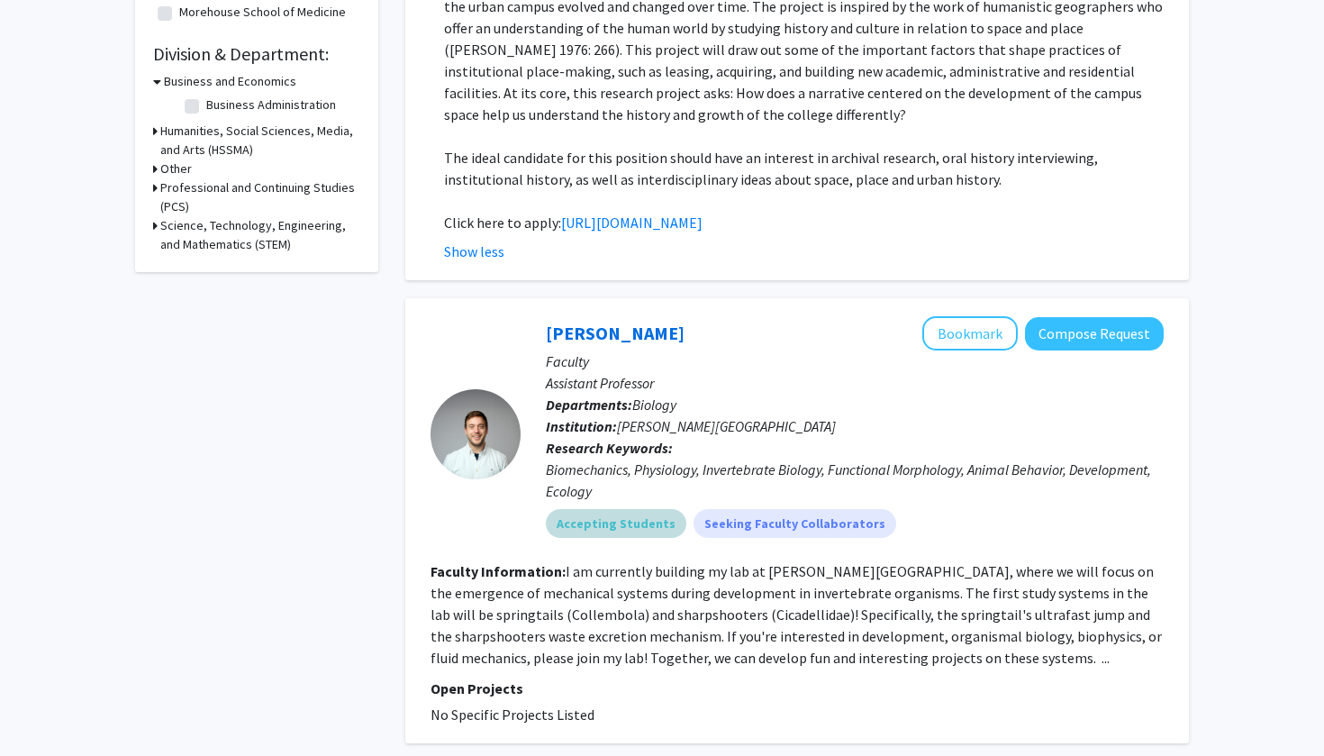
scroll to position [725, 0]
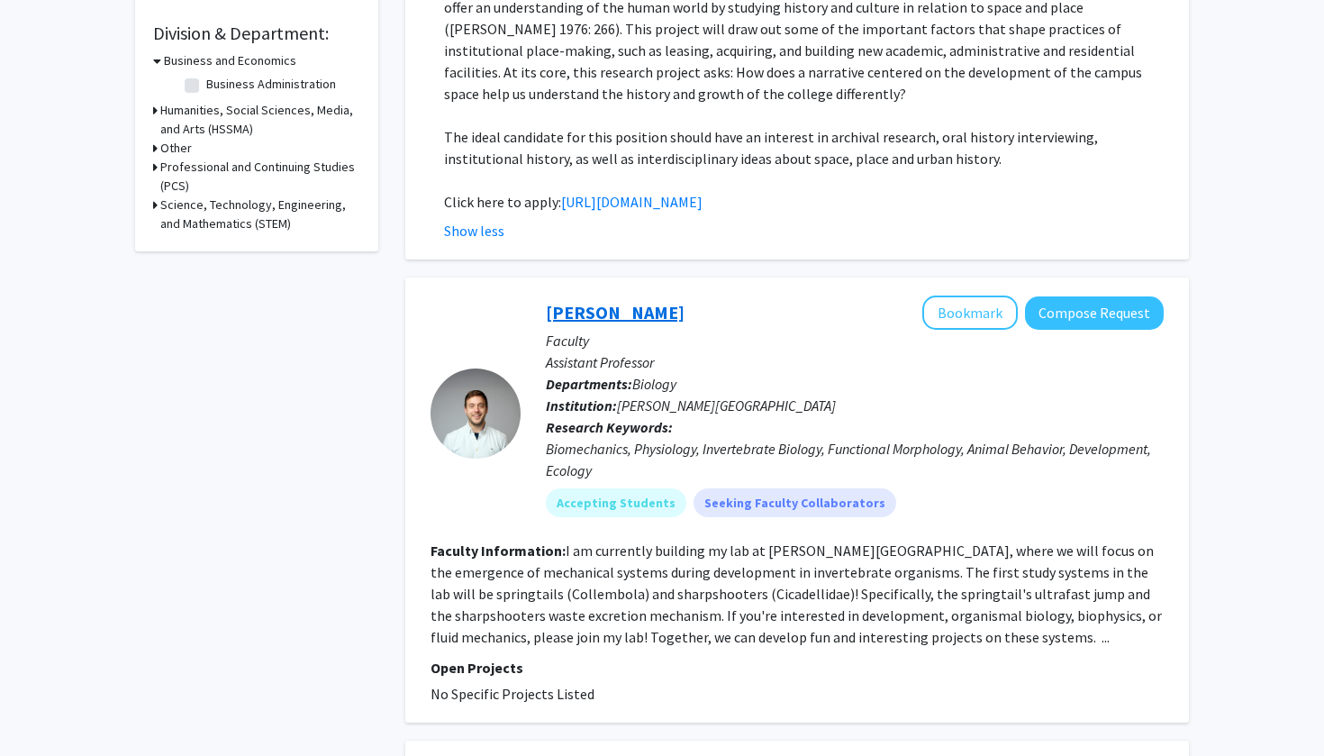
click at [608, 301] on link "Jacob Harrison" at bounding box center [615, 312] width 139 height 23
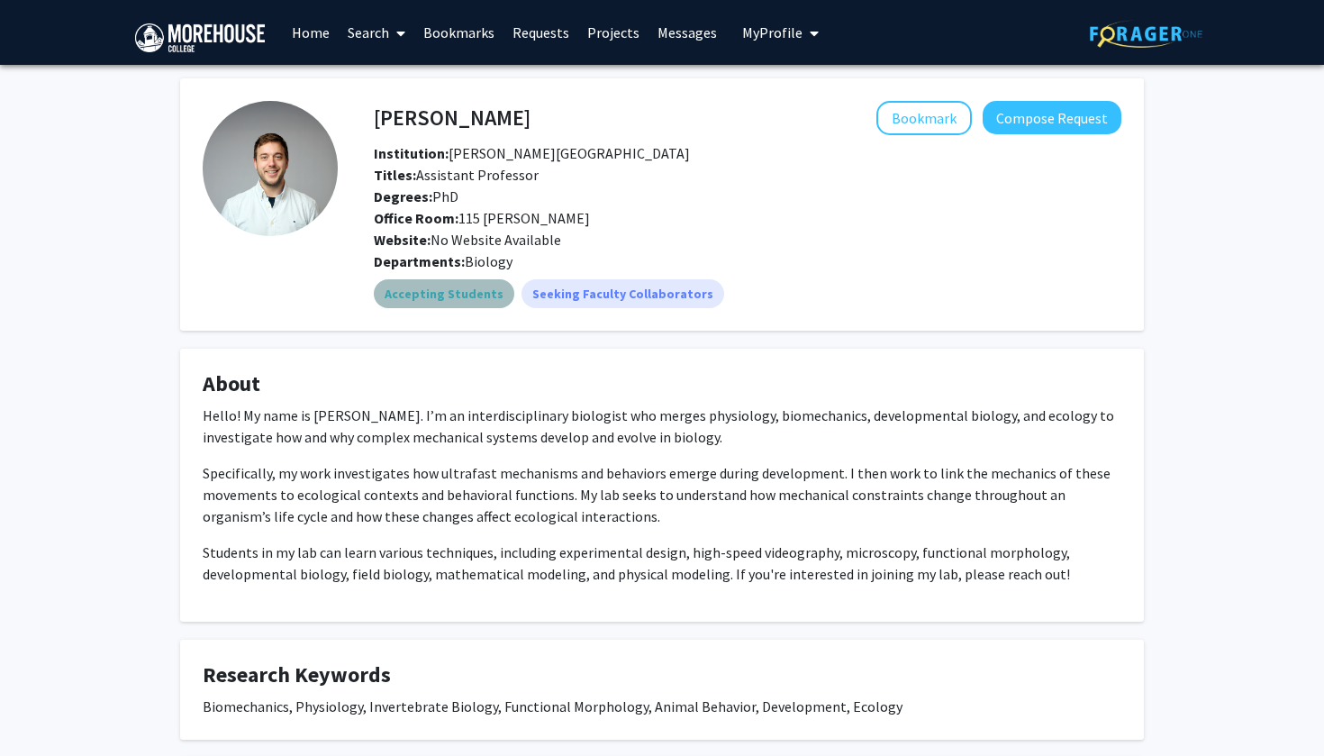
click at [494, 295] on mat-chip "Accepting Students" at bounding box center [444, 293] width 141 height 29
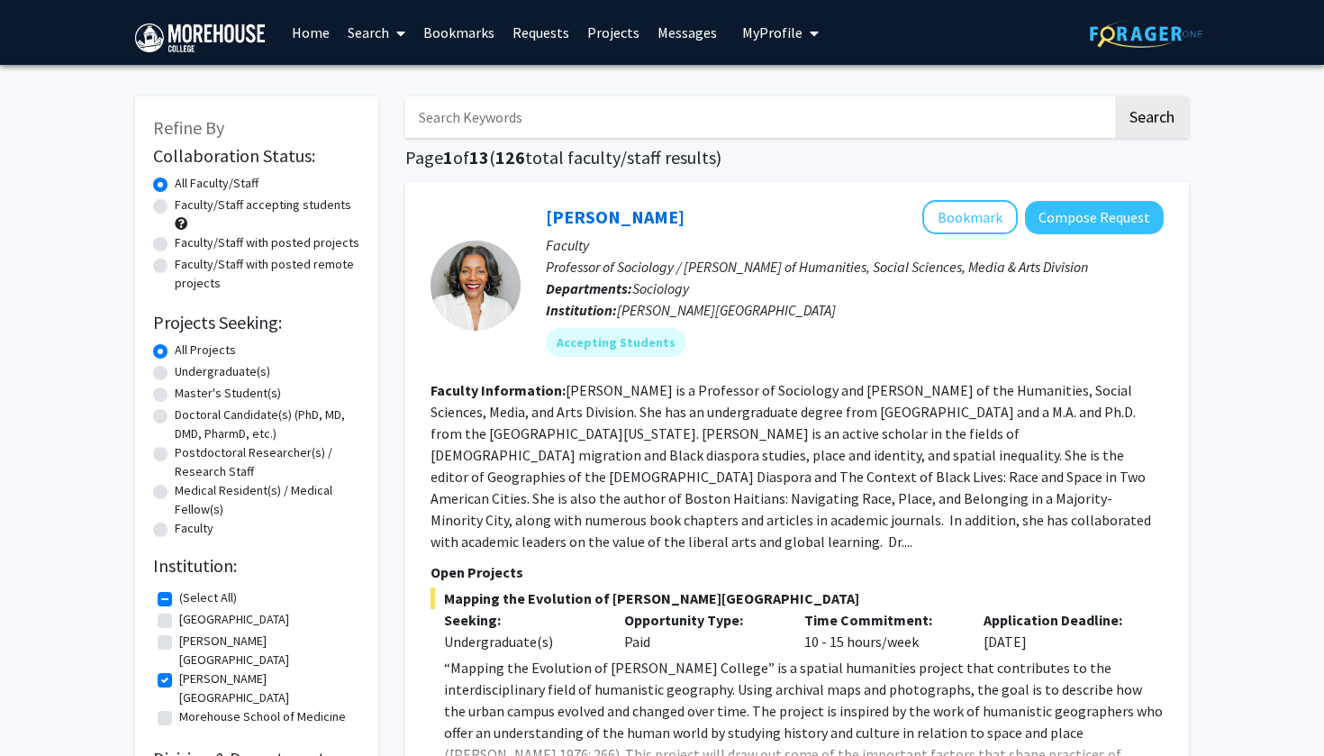
click at [596, 38] on link "Projects" at bounding box center [613, 32] width 70 height 63
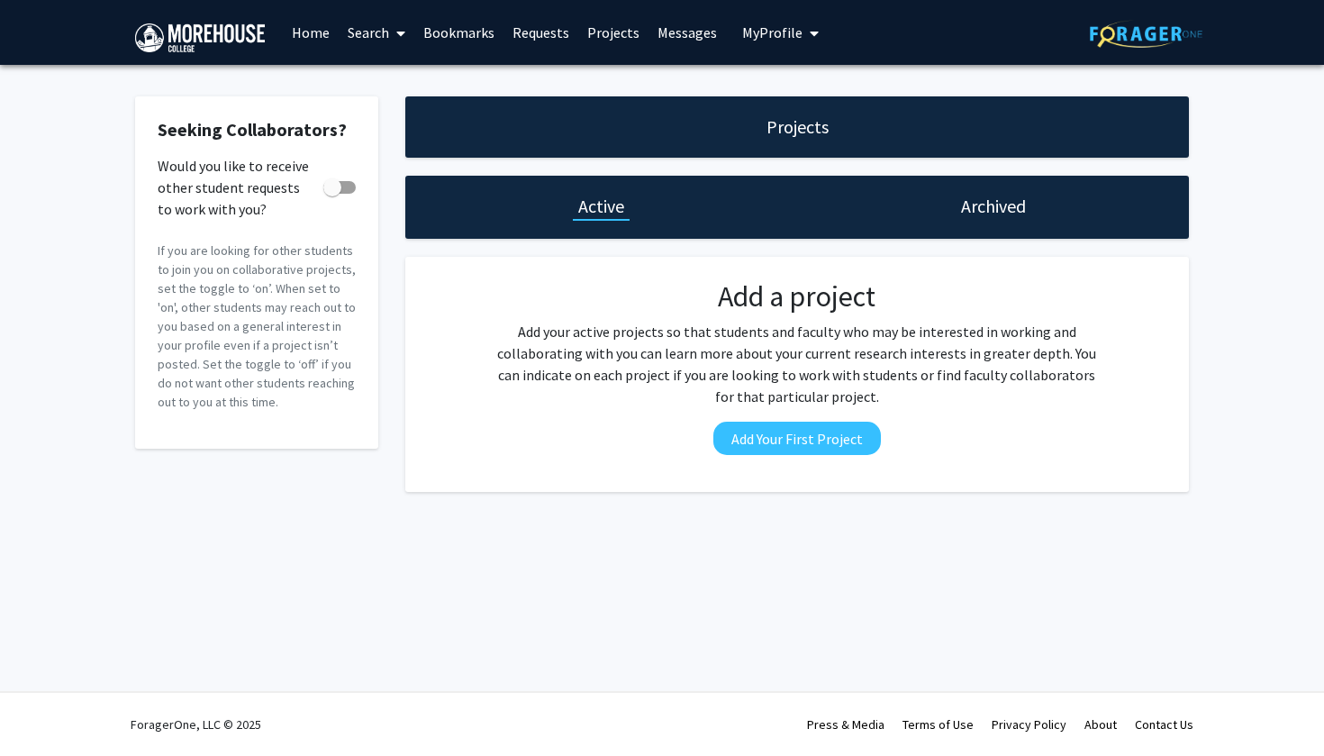
click at [925, 216] on div "Archived" at bounding box center [993, 207] width 392 height 63
click at [944, 216] on div "Archived" at bounding box center [993, 207] width 392 height 63
click at [969, 212] on h1 "Archived" at bounding box center [993, 206] width 65 height 25
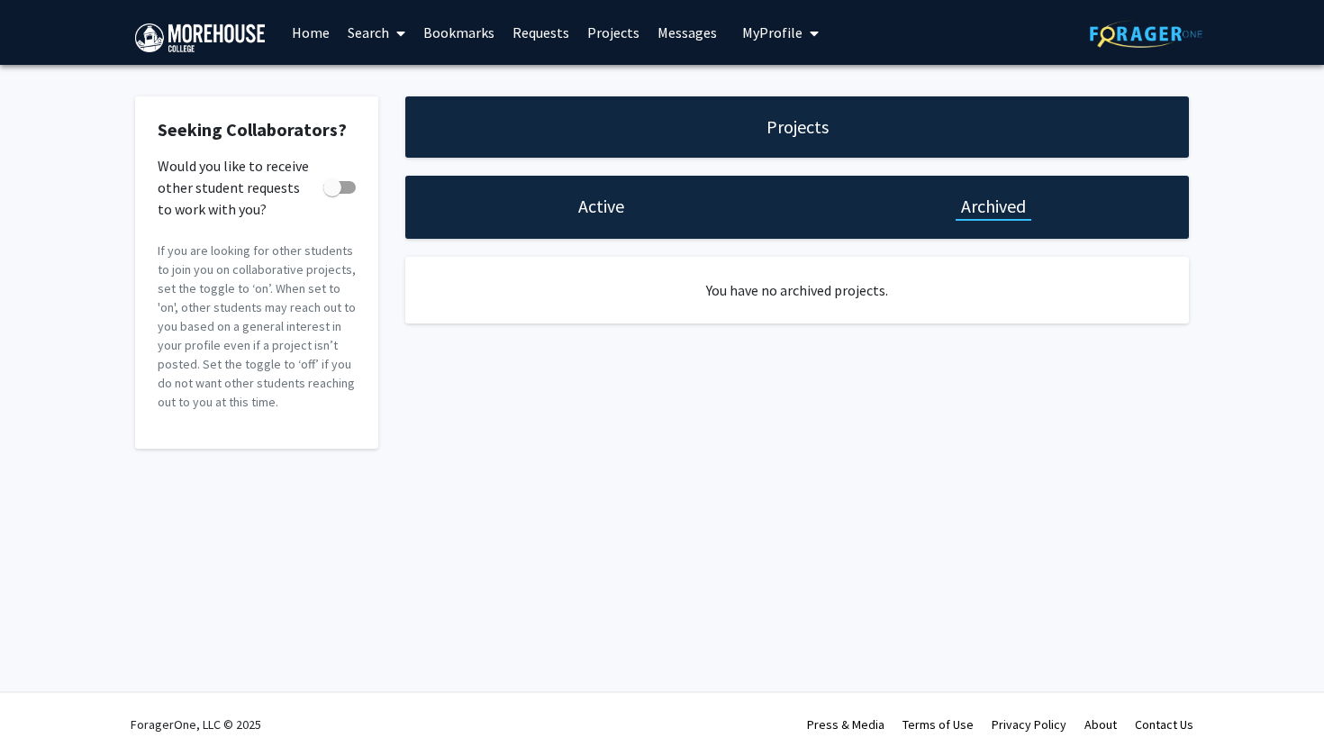
click at [634, 210] on div "Active" at bounding box center [601, 207] width 392 height 63
click at [604, 193] on div "Active" at bounding box center [601, 207] width 392 height 63
click at [617, 216] on h1 "Active" at bounding box center [601, 206] width 46 height 25
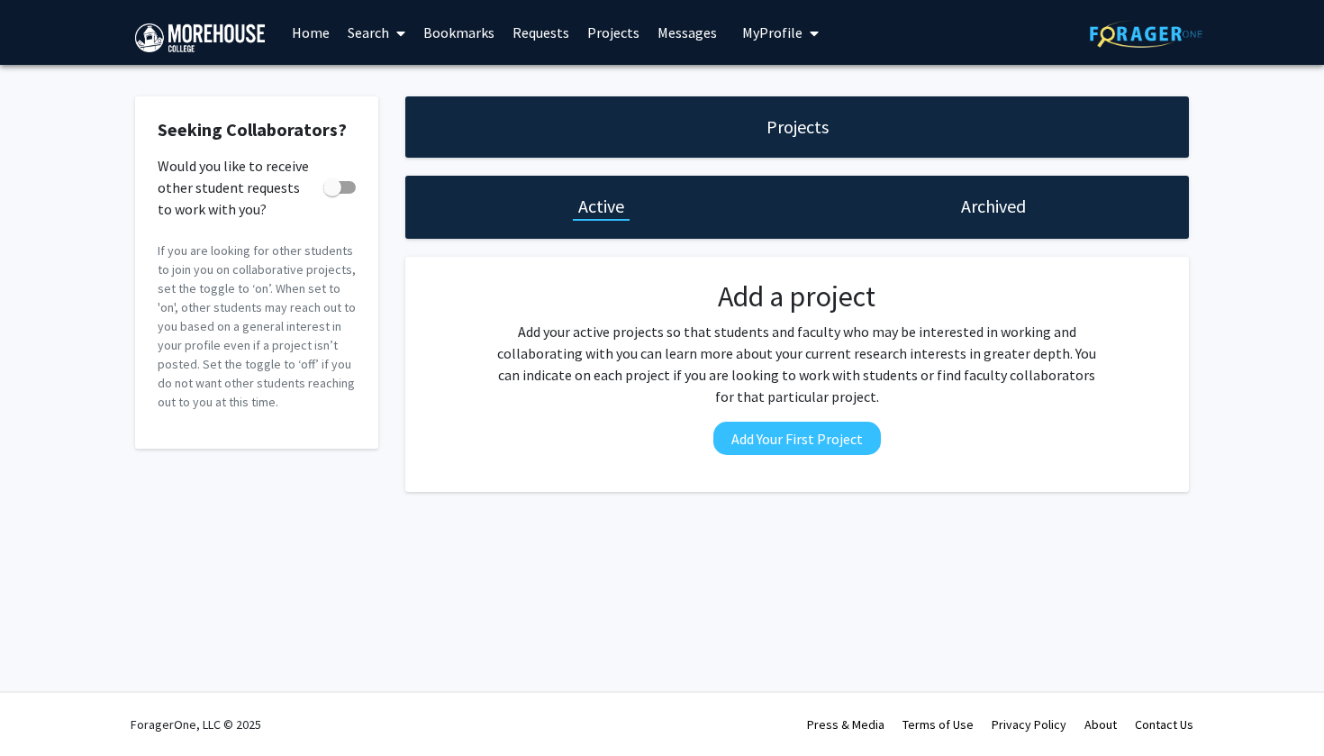
click at [501, 32] on link "Bookmarks" at bounding box center [458, 32] width 89 height 63
